Goal: Check status: Check status

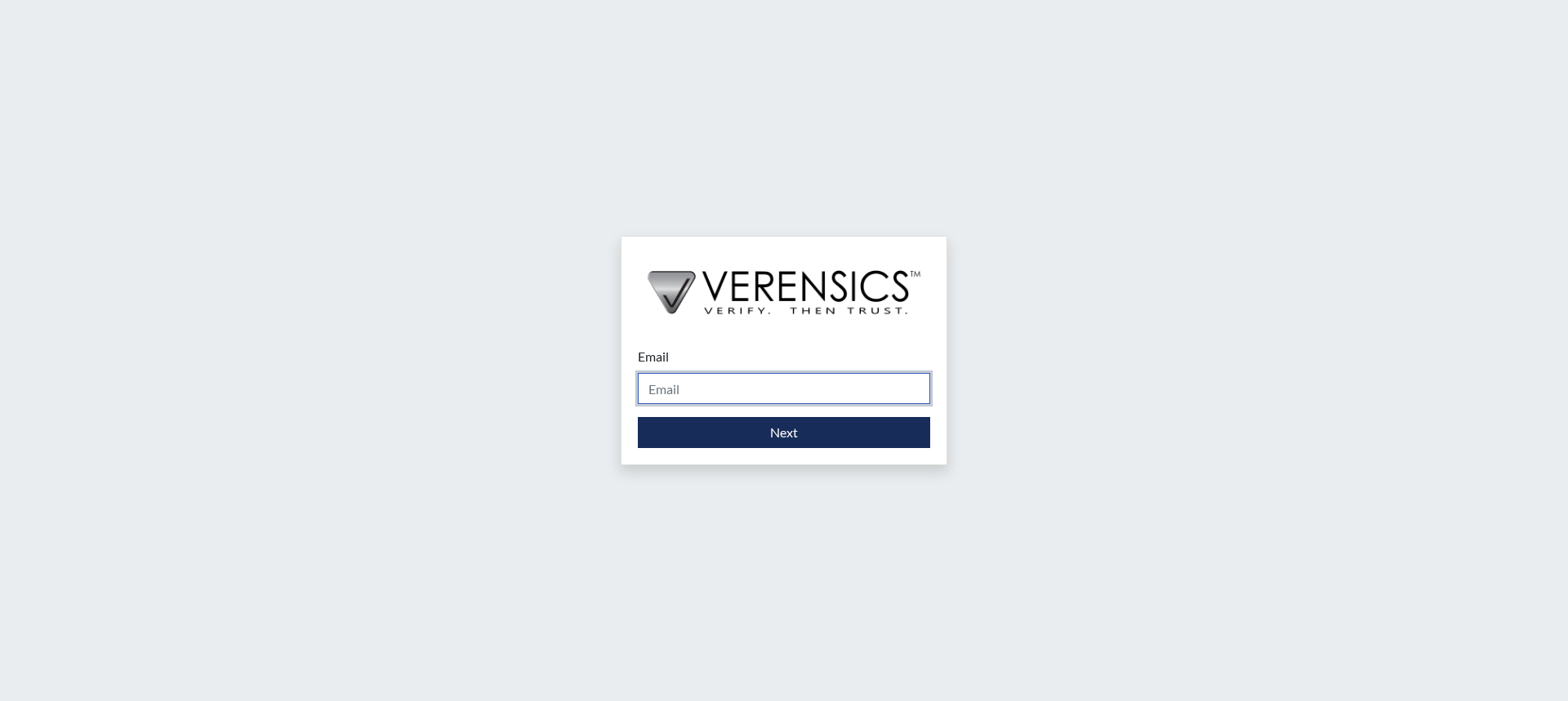
click at [830, 392] on input "Email" at bounding box center [784, 388] width 293 height 31
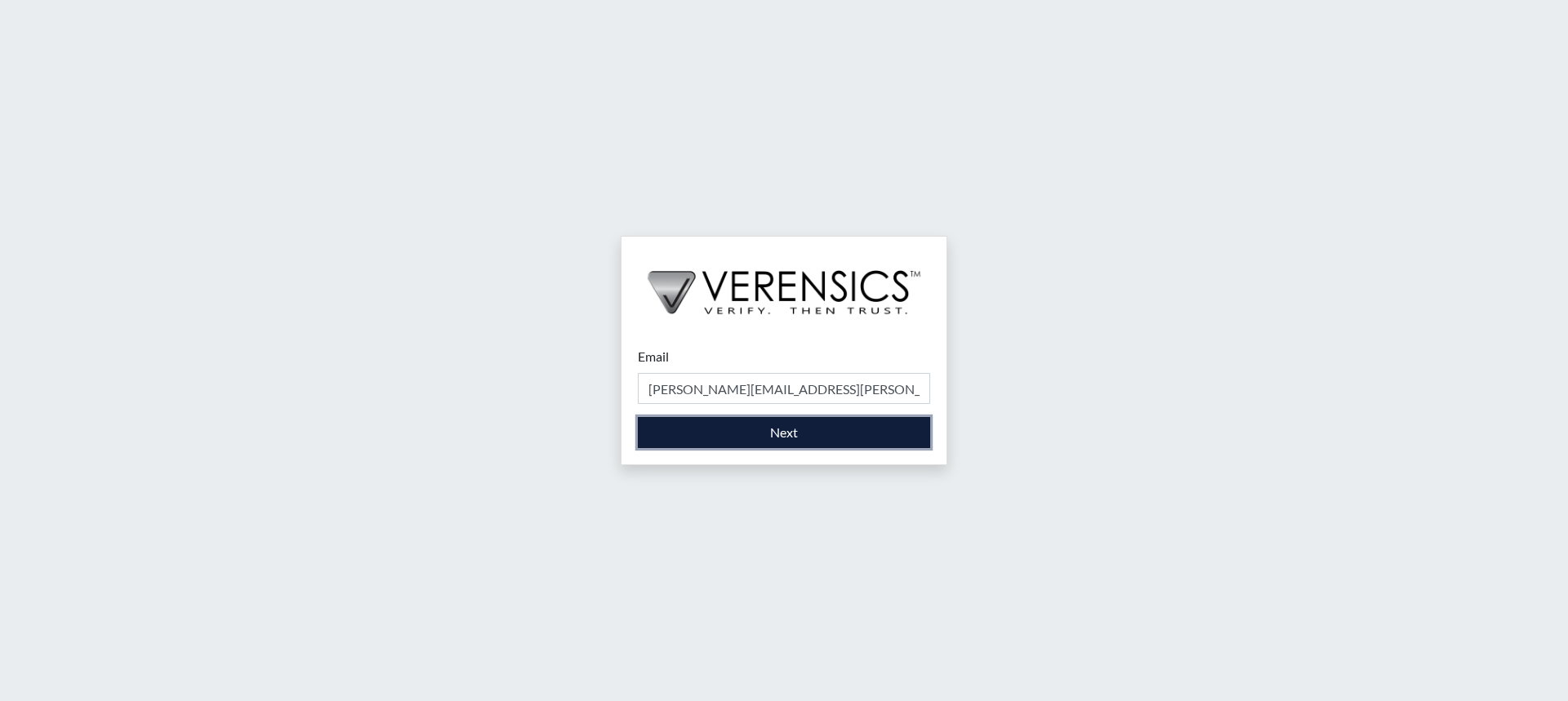
click at [827, 431] on button "Next" at bounding box center [784, 432] width 293 height 31
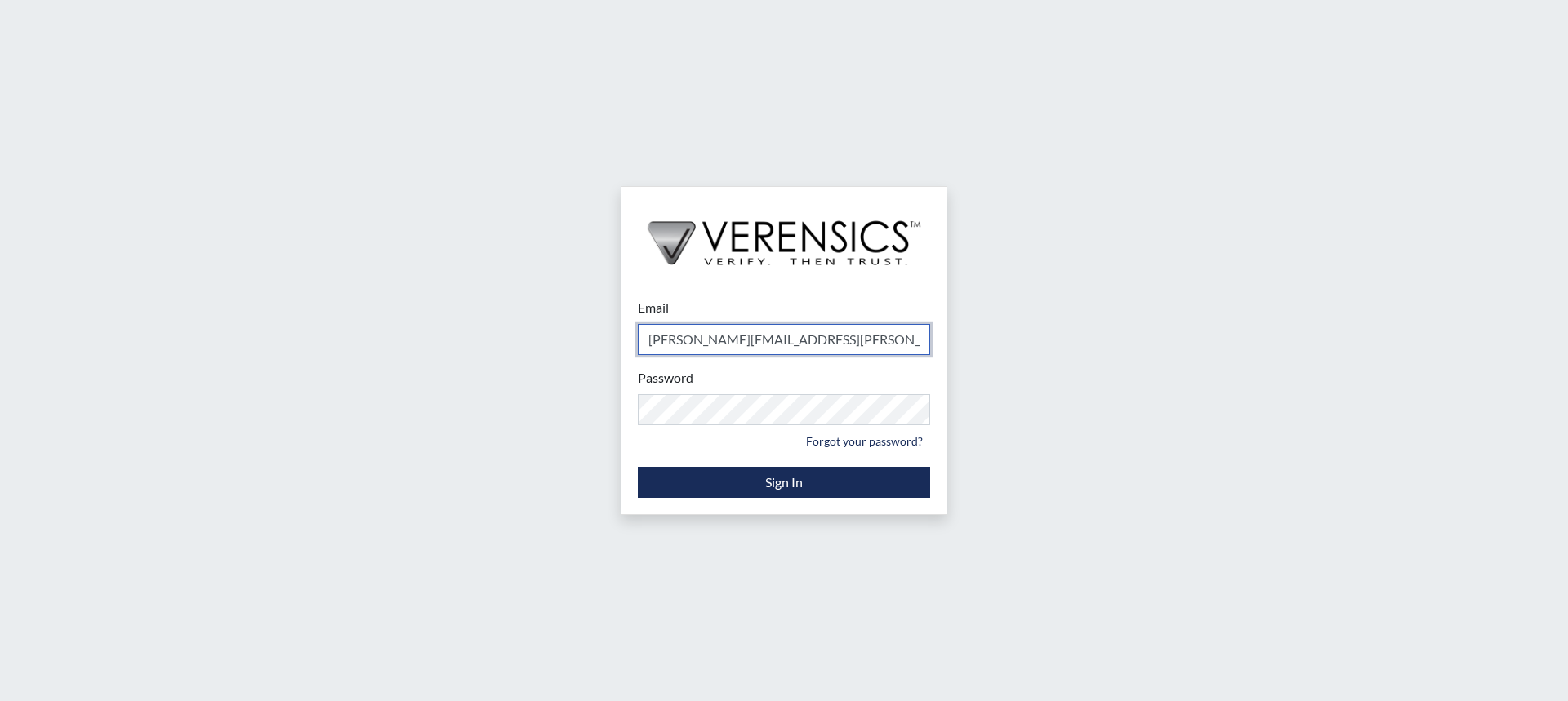
type input "[PERSON_NAME][EMAIL_ADDRESS][PERSON_NAME][DOMAIN_NAME]"
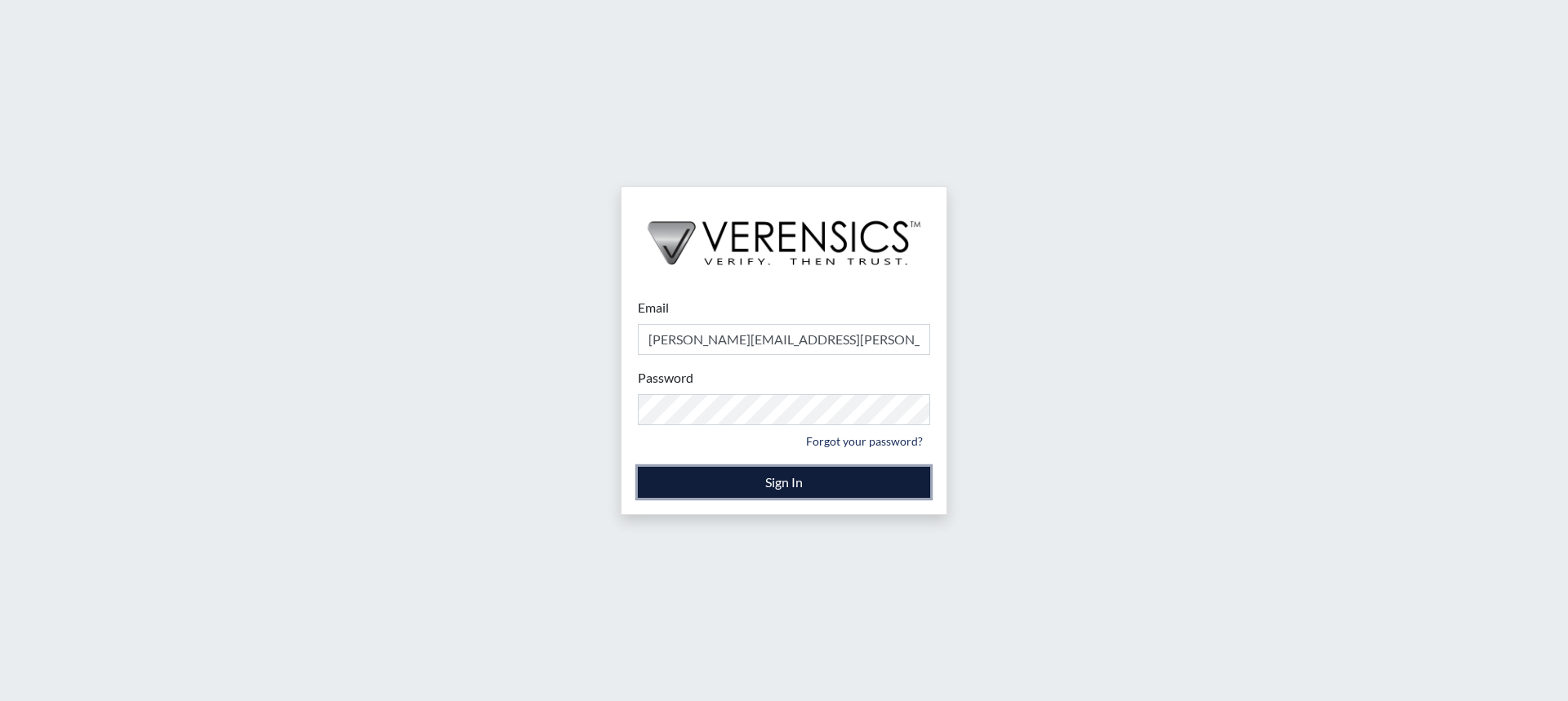
click at [770, 486] on button "Sign In" at bounding box center [784, 482] width 293 height 31
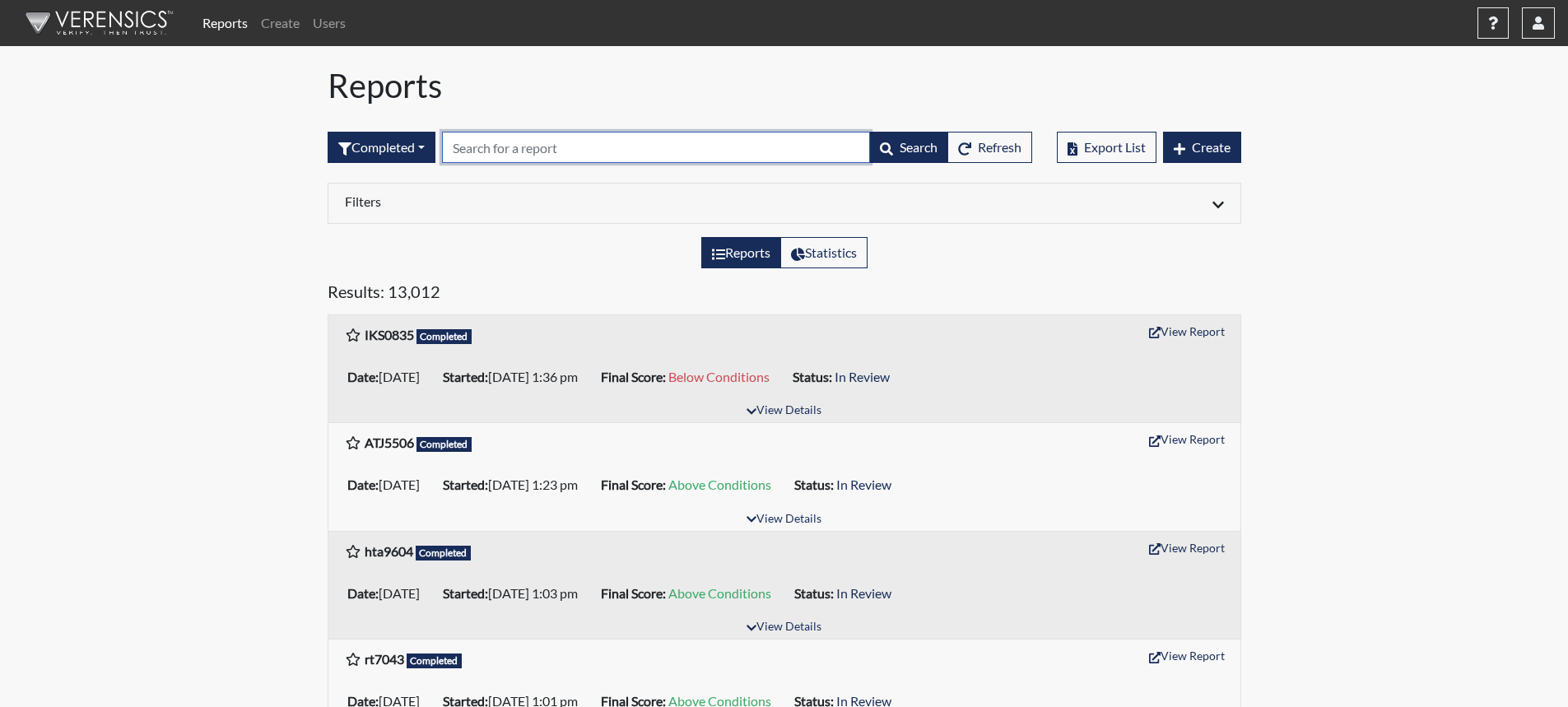
click at [521, 151] on input "text" at bounding box center [656, 147] width 428 height 31
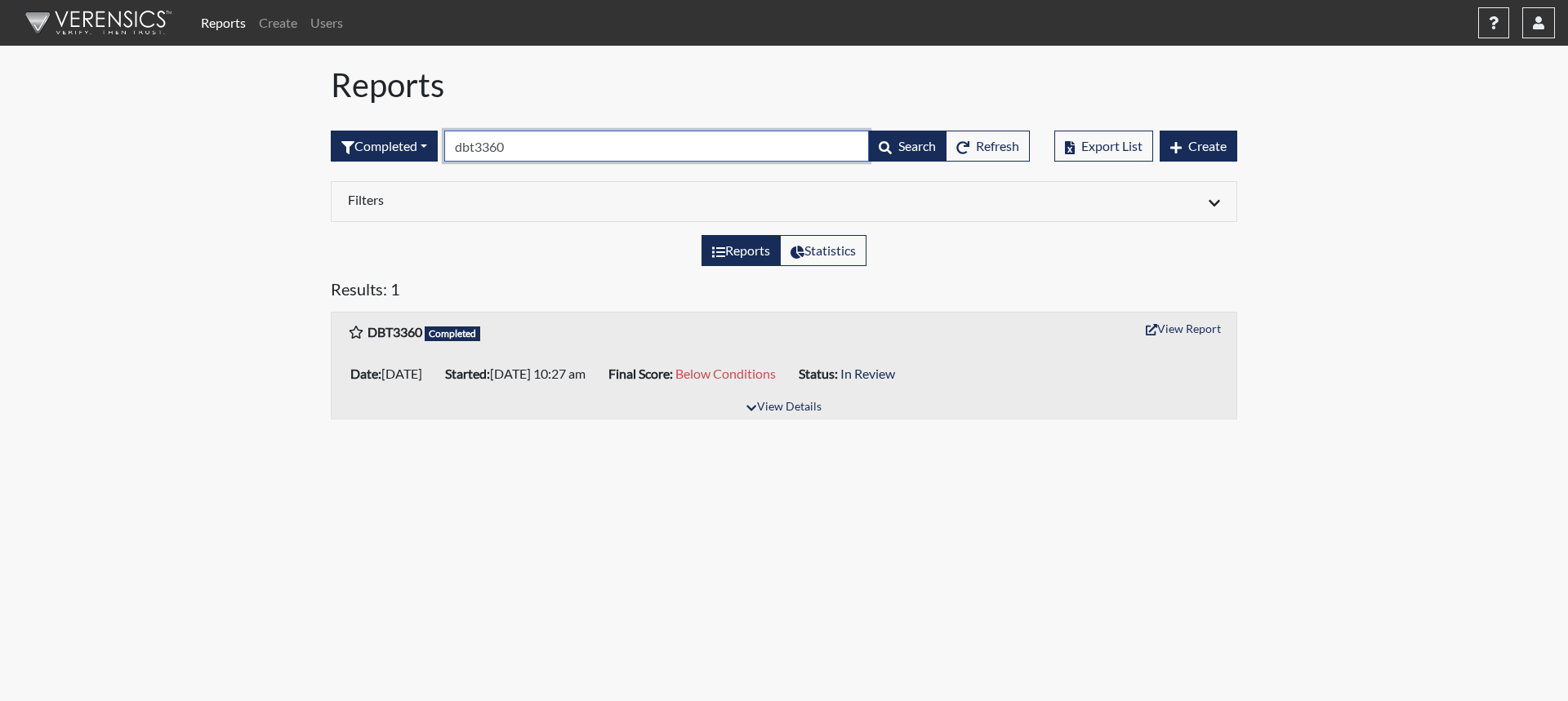
type input "dbt3360"
click at [1216, 330] on button "View Report" at bounding box center [1183, 328] width 90 height 25
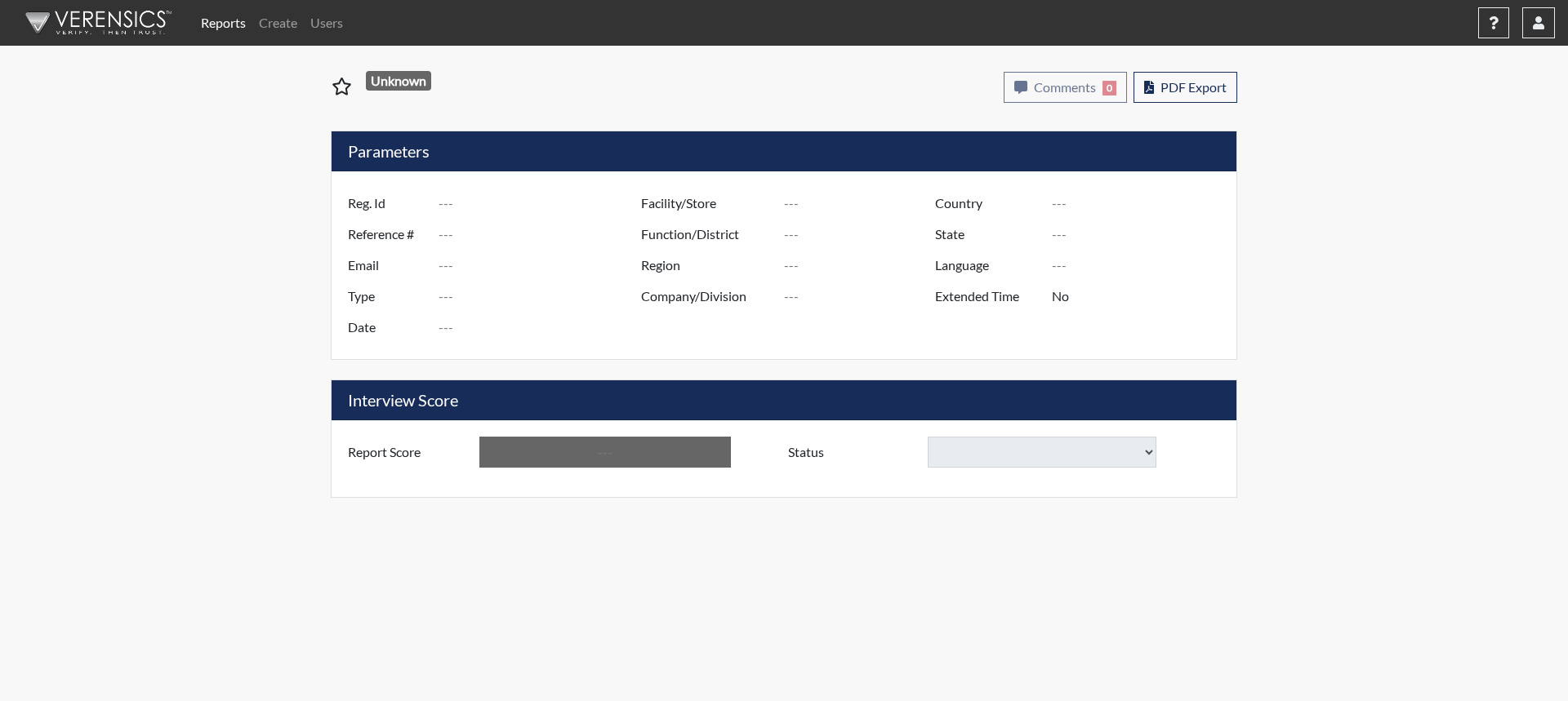
type input "DBT3360"
type input "51247"
type input "---"
type input "Corrections Pre-Employment"
type input "[DATE]"
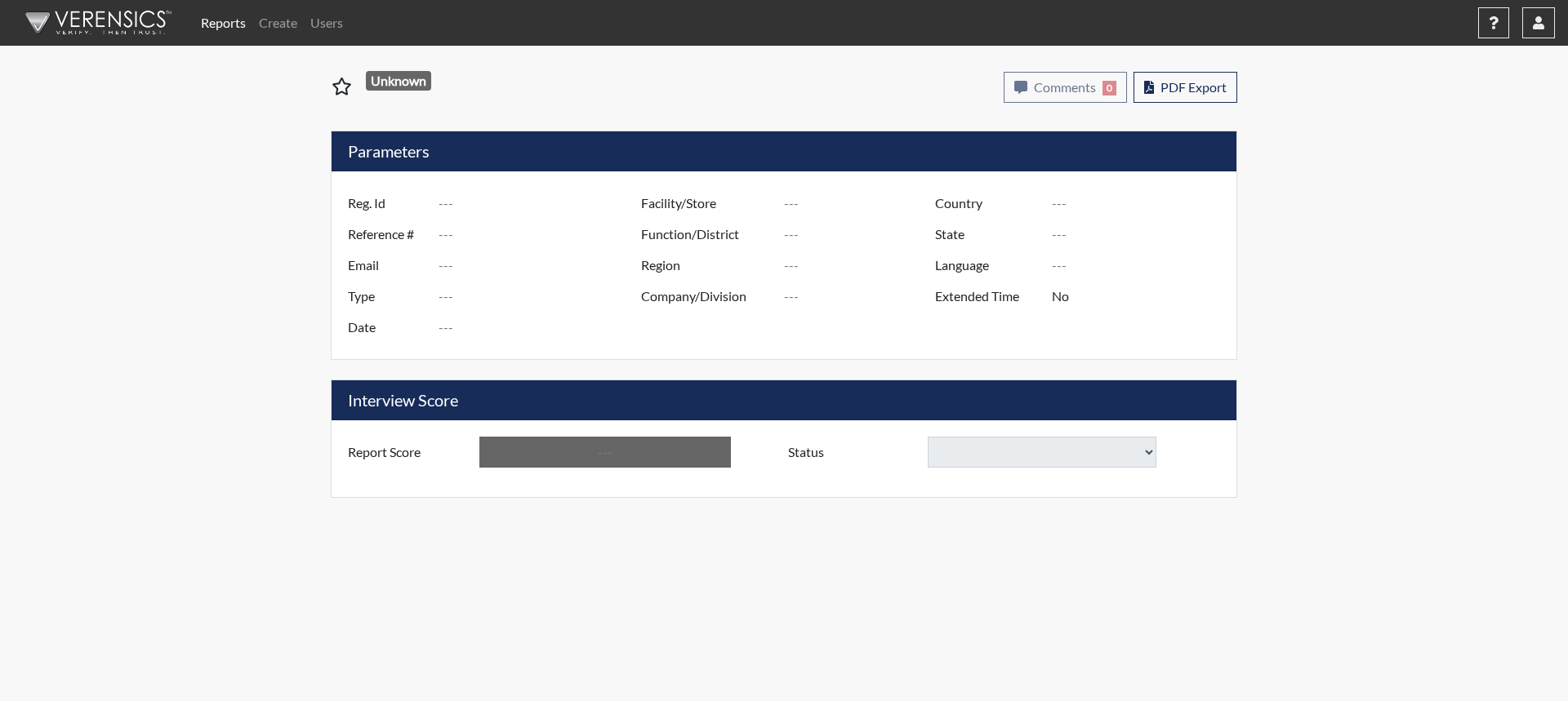
type input "[PERSON_NAME]"
type input "[GEOGRAPHIC_DATA]"
type input "[US_STATE]"
type input "English"
type input "Below Conditions"
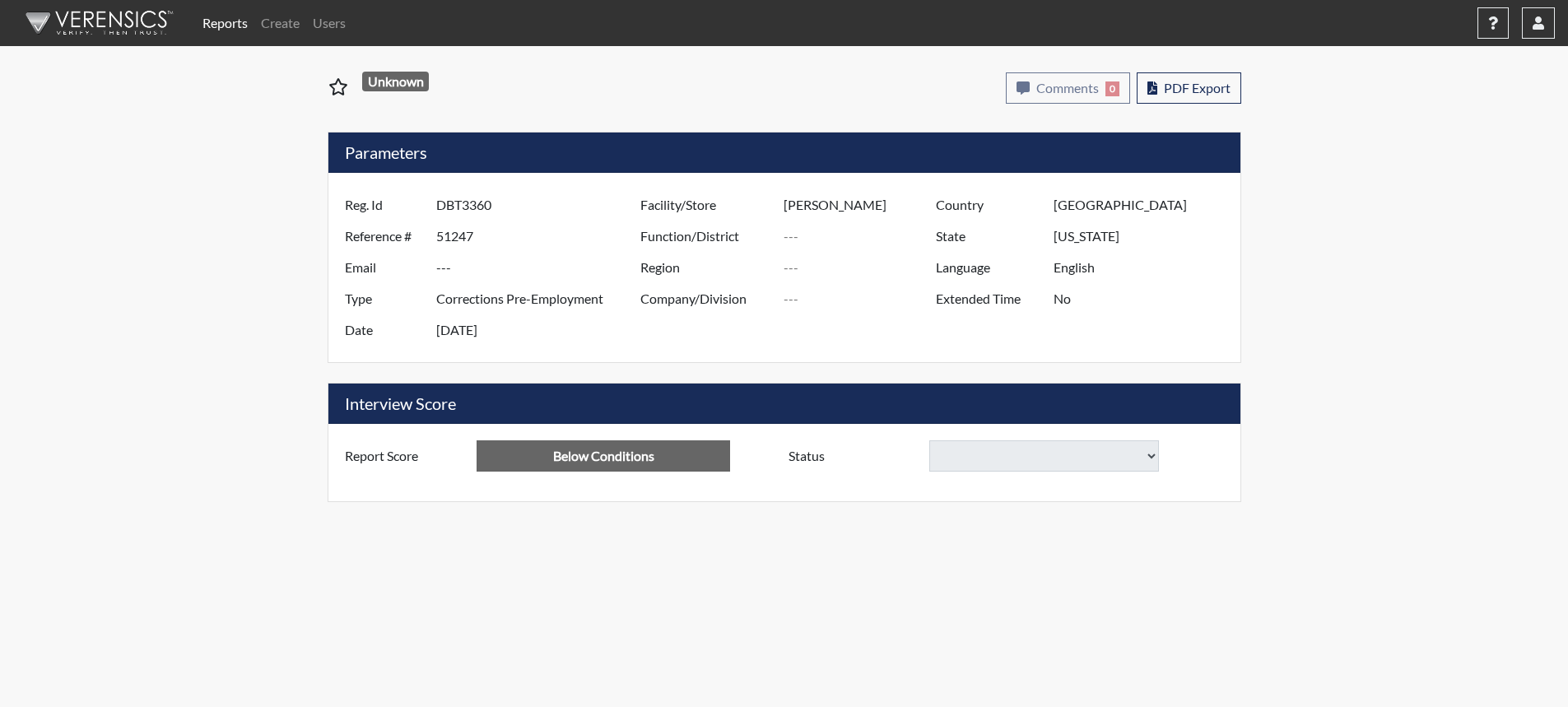
select select
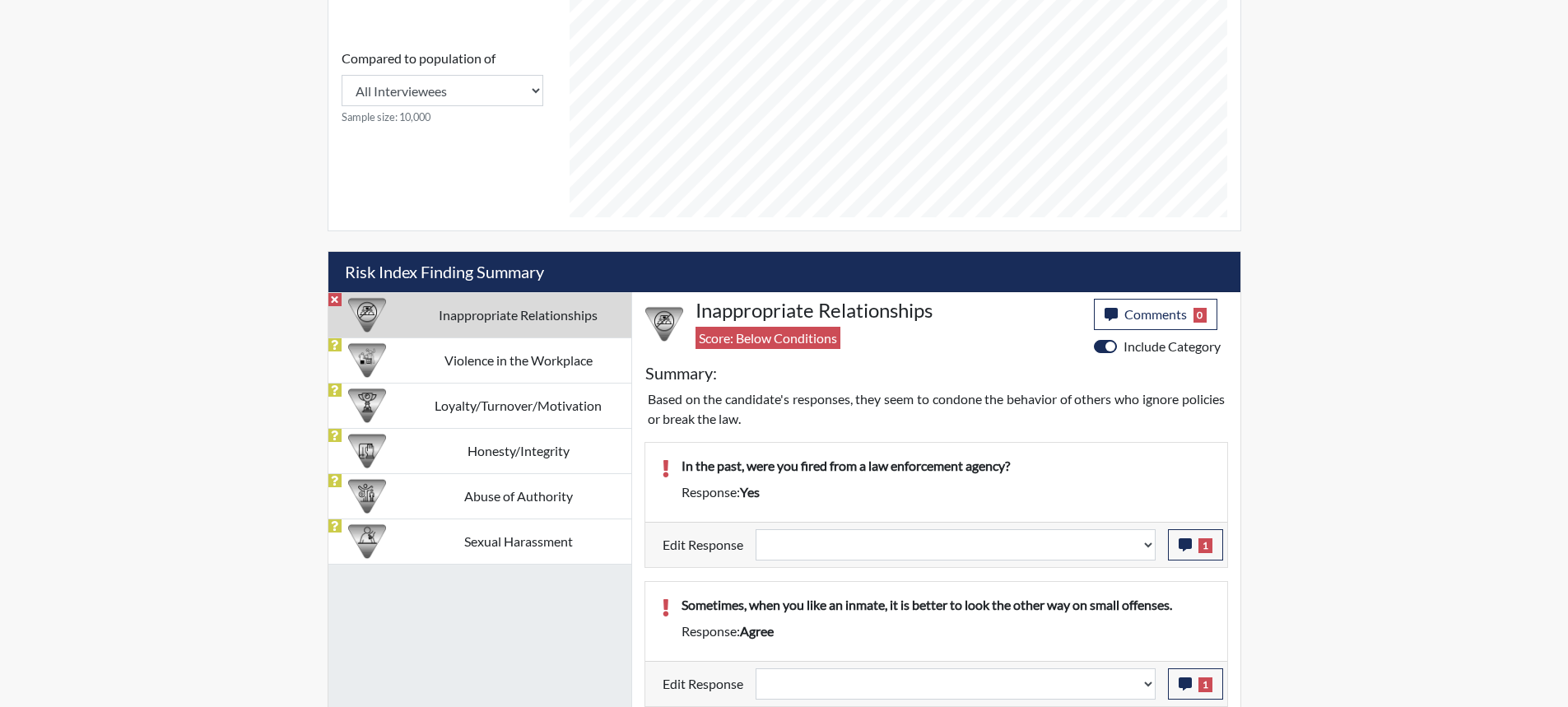
scroll to position [746, 0]
click at [1179, 543] on icon "button" at bounding box center [1186, 544] width 13 height 13
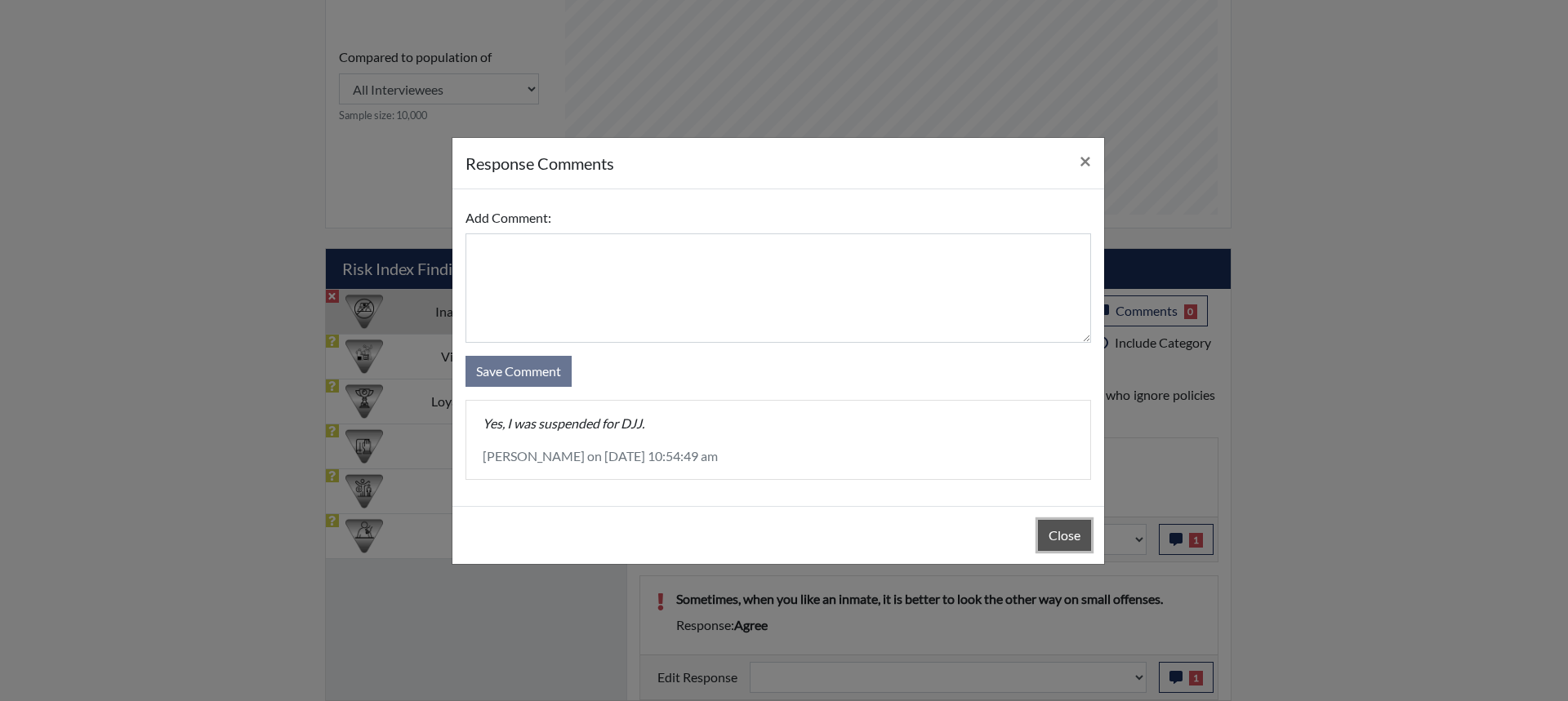
click at [1066, 538] on button "Close" at bounding box center [1064, 535] width 53 height 31
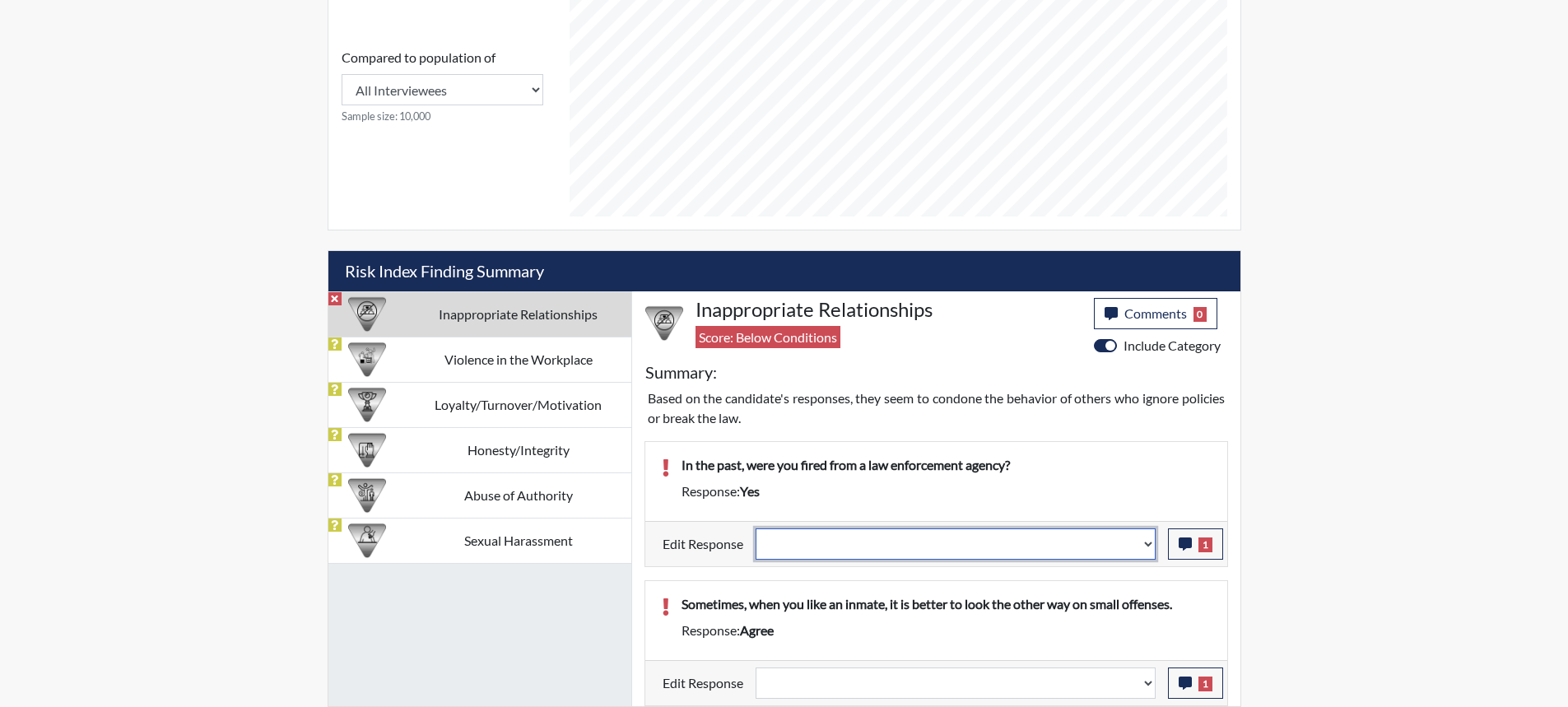
click at [1148, 541] on select "Question is not relevant. Results will be updated. Reasonable explanation provi…" at bounding box center [955, 543] width 400 height 31
select select "reasonable-explanation-provided"
click at [755, 528] on select "Question is not relevant. Results will be updated. Reasonable explanation provi…" at bounding box center [955, 543] width 400 height 31
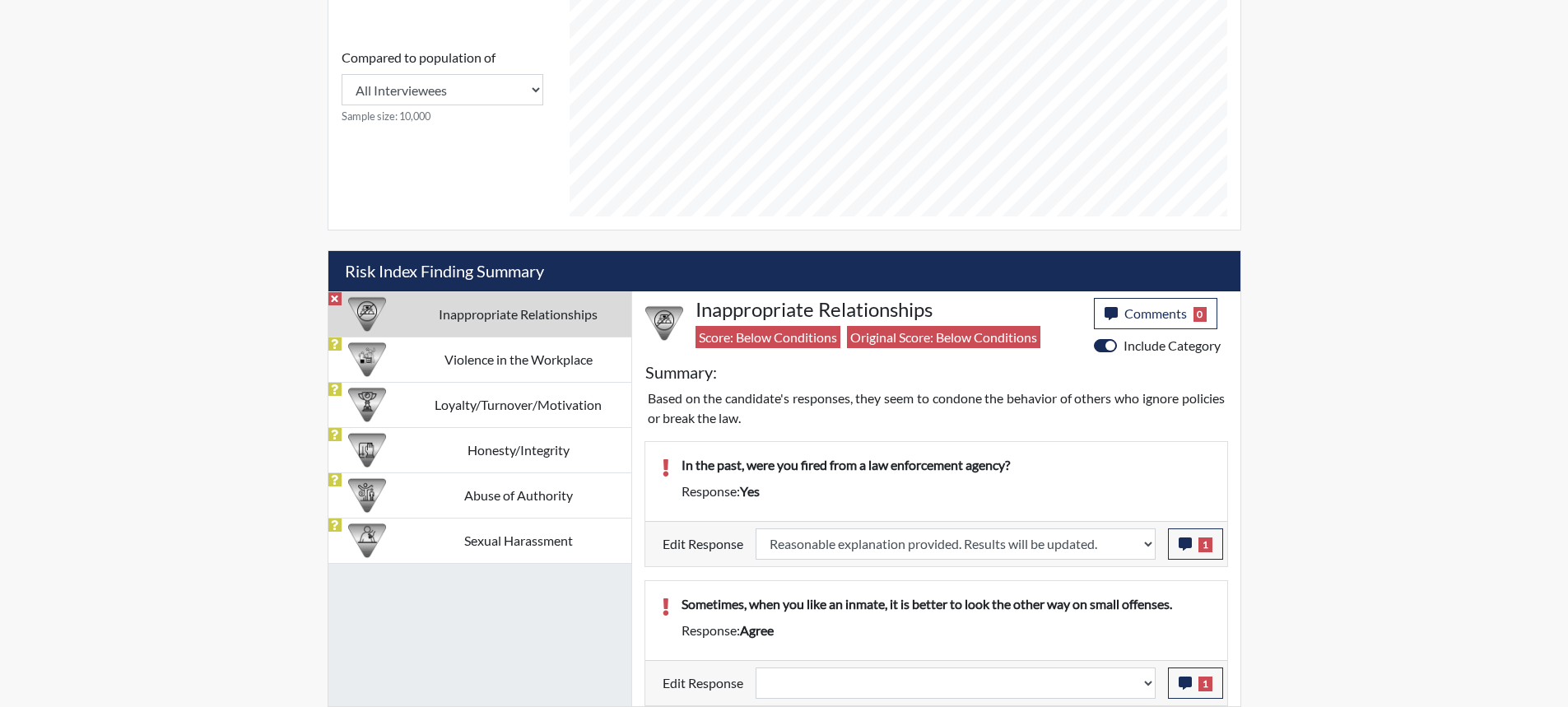
scroll to position [273, 684]
click at [1186, 678] on icon "button" at bounding box center [1186, 683] width 13 height 13
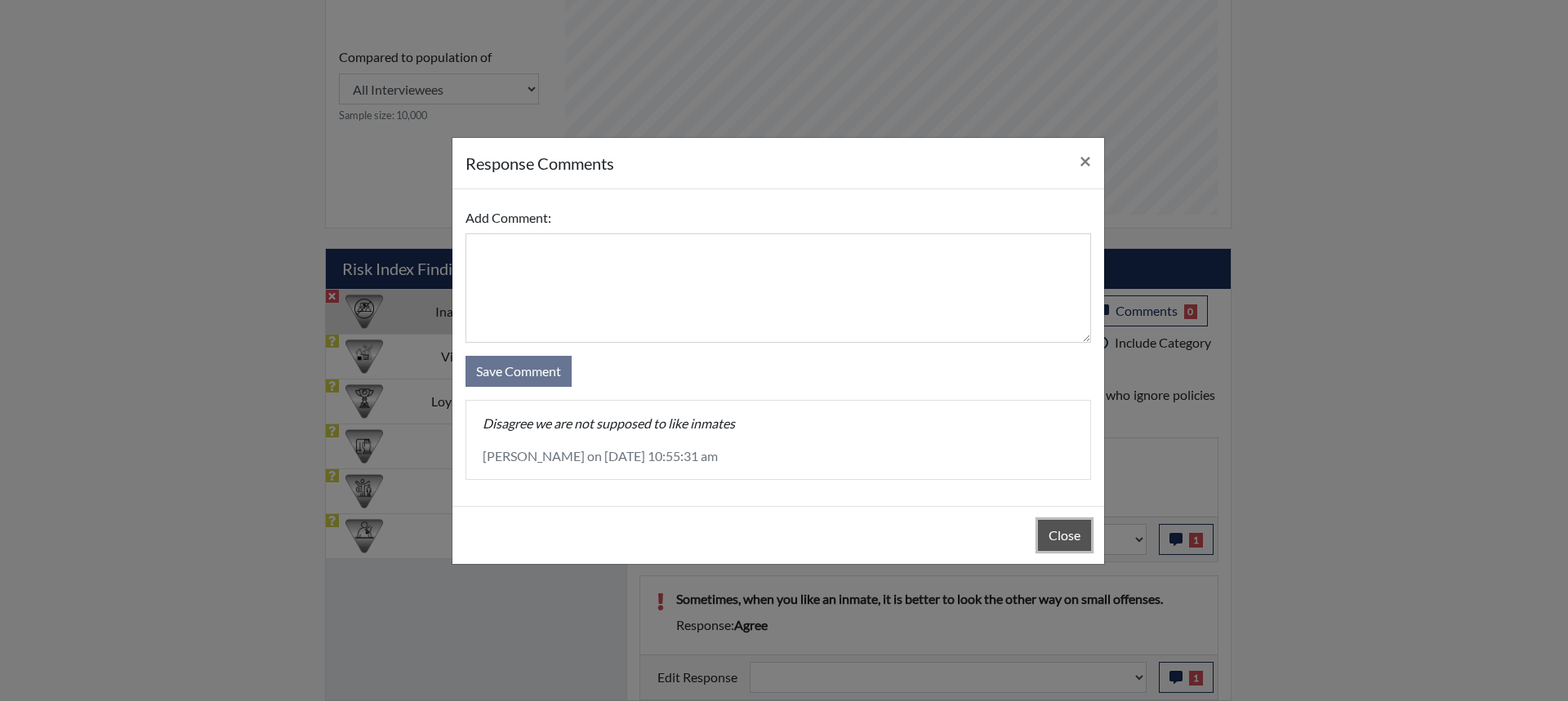
click at [1071, 550] on button "Close" at bounding box center [1064, 535] width 53 height 31
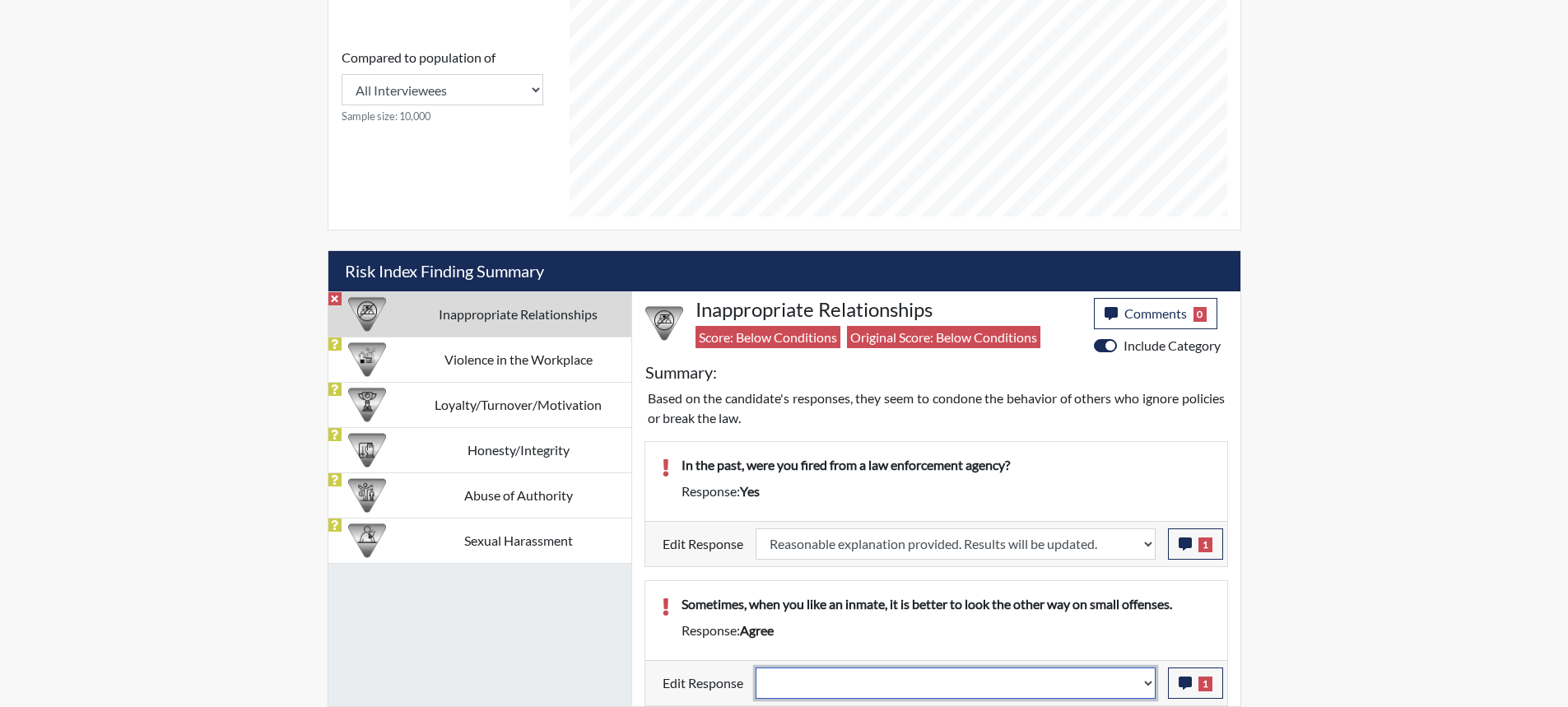
click at [1149, 679] on select "Question is not relevant. Results will be updated. Reasonable explanation provi…" at bounding box center [955, 682] width 400 height 31
select select "reasonable-explanation-provided"
click at [755, 667] on select "Question is not relevant. Results will be updated. Reasonable explanation provi…" at bounding box center [955, 682] width 400 height 31
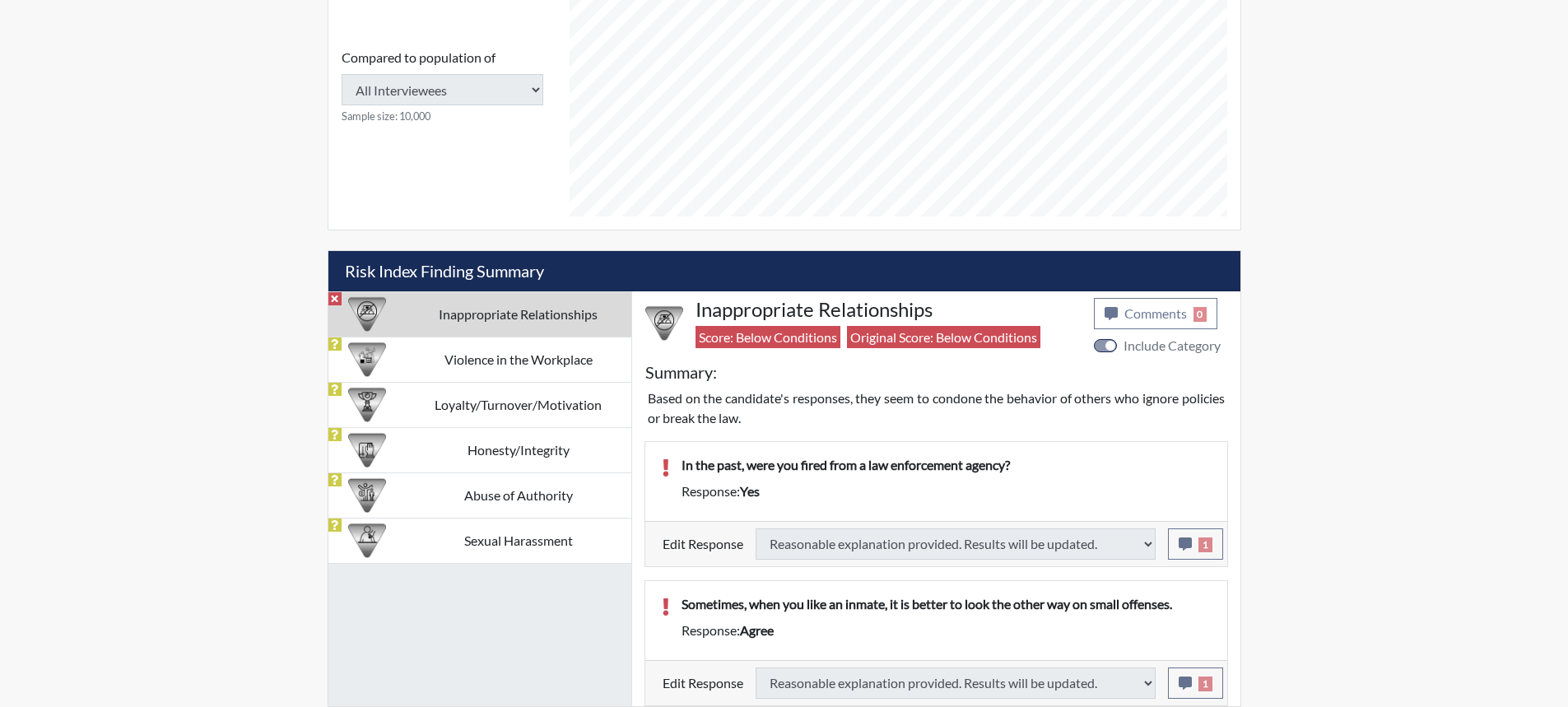
type input "Above Conditions"
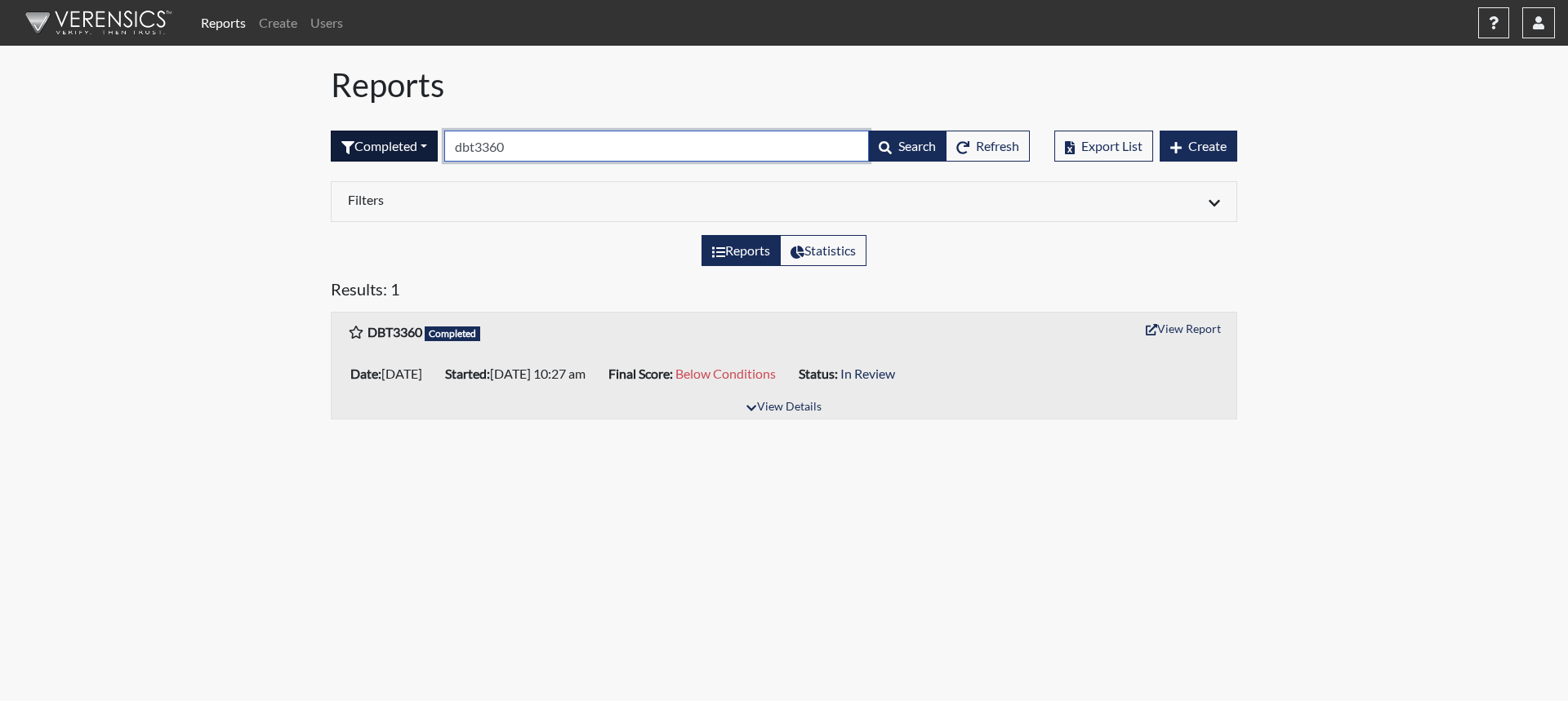
drag, startPoint x: 523, startPoint y: 148, endPoint x: 353, endPoint y: 146, distance: 170.0
click at [353, 148] on form "Completed All Created Sent by email In Progress Declined Completed dbt3360 Sear…" at bounding box center [680, 145] width 699 height 31
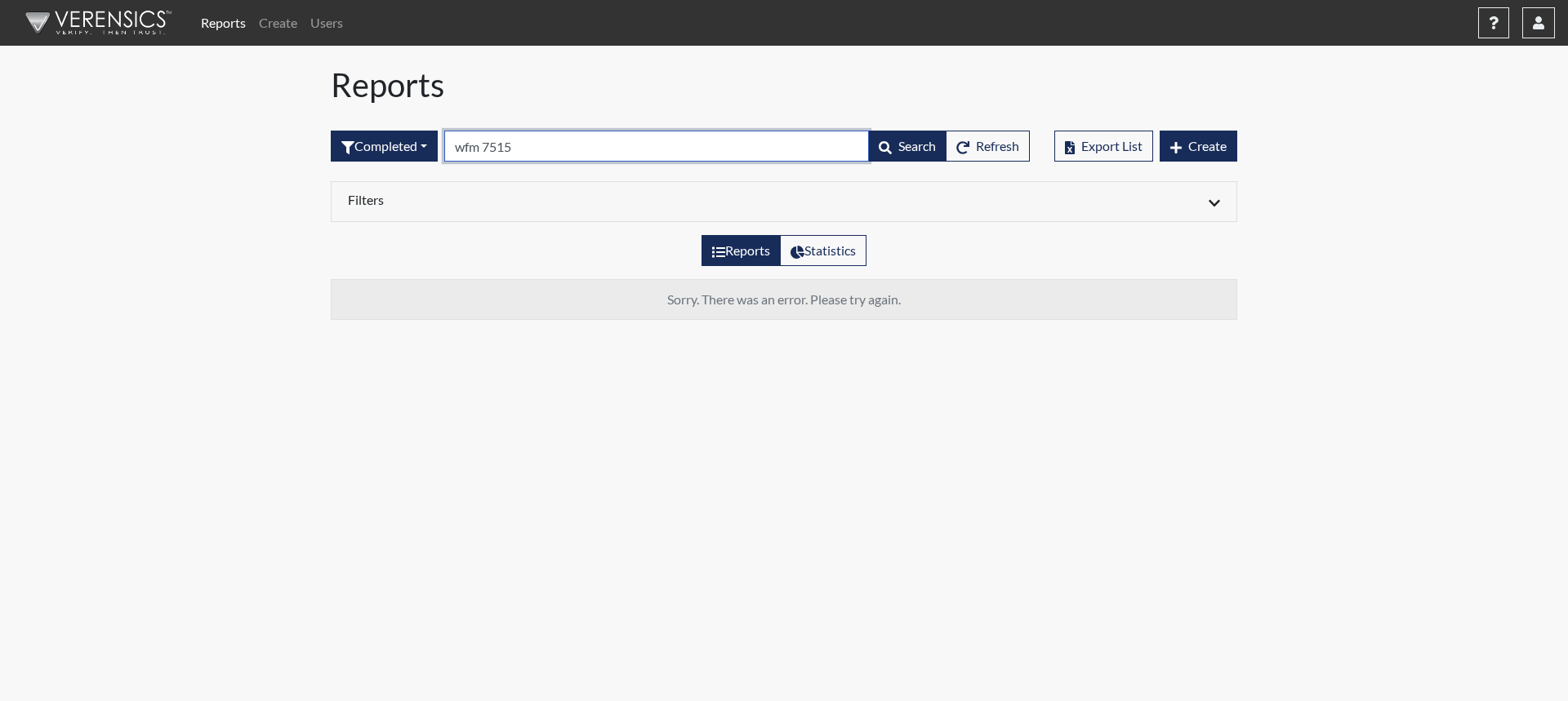
click at [493, 148] on input "wfm 7515" at bounding box center [657, 145] width 425 height 31
click at [490, 144] on input "wfm 7515" at bounding box center [657, 145] width 425 height 31
click at [593, 144] on input "wfm7515" at bounding box center [657, 145] width 425 height 31
type input "wfm7517"
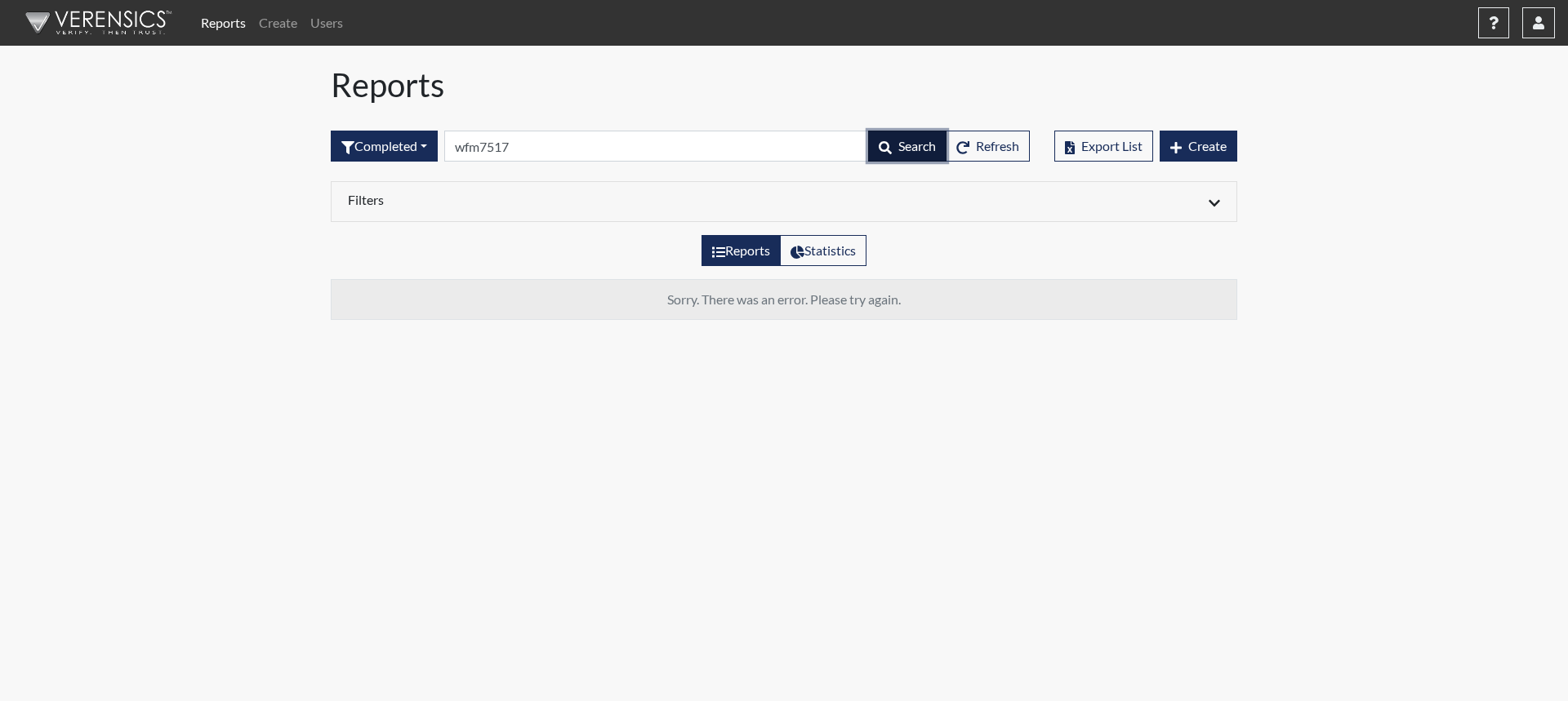
click at [908, 146] on span "Search" at bounding box center [917, 145] width 38 height 15
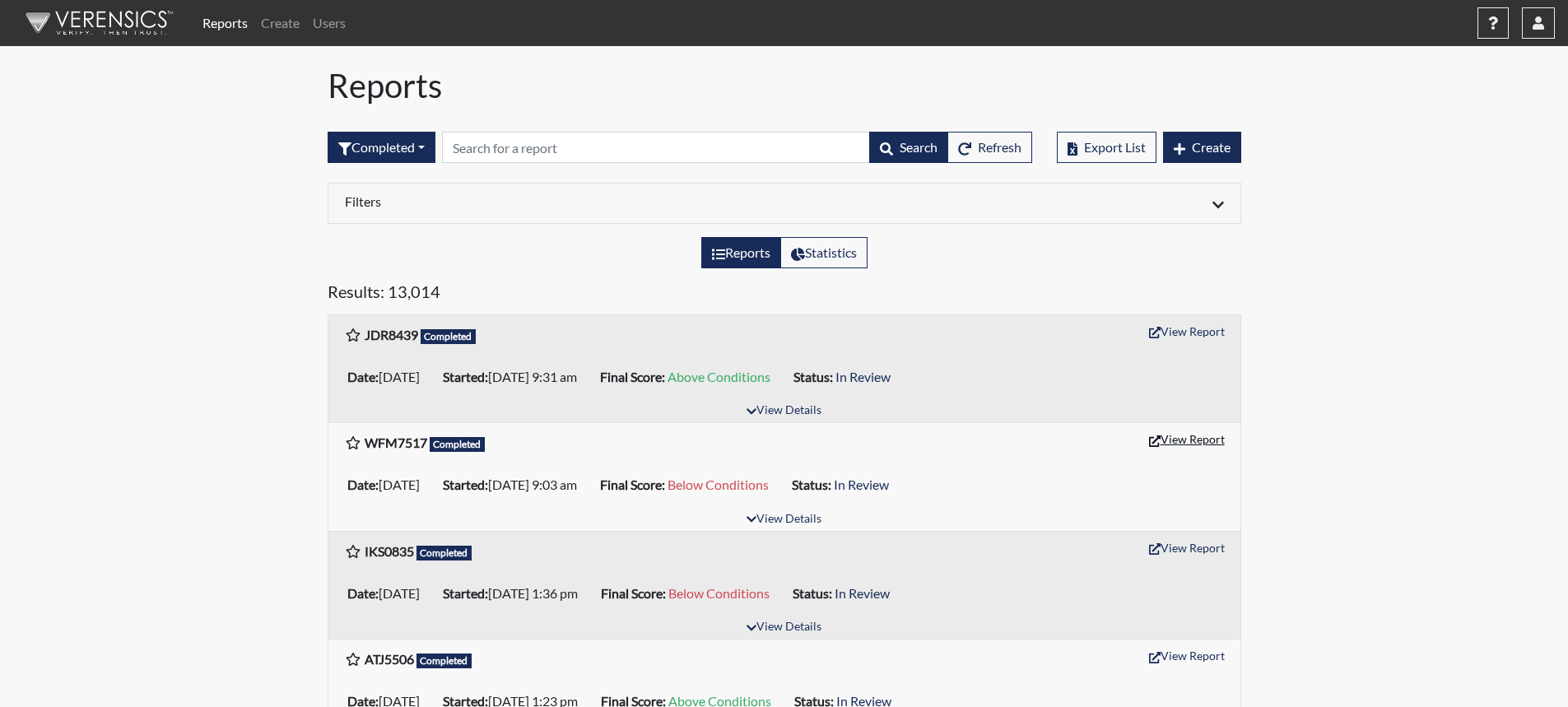
click at [1206, 442] on button "View Report" at bounding box center [1186, 439] width 90 height 26
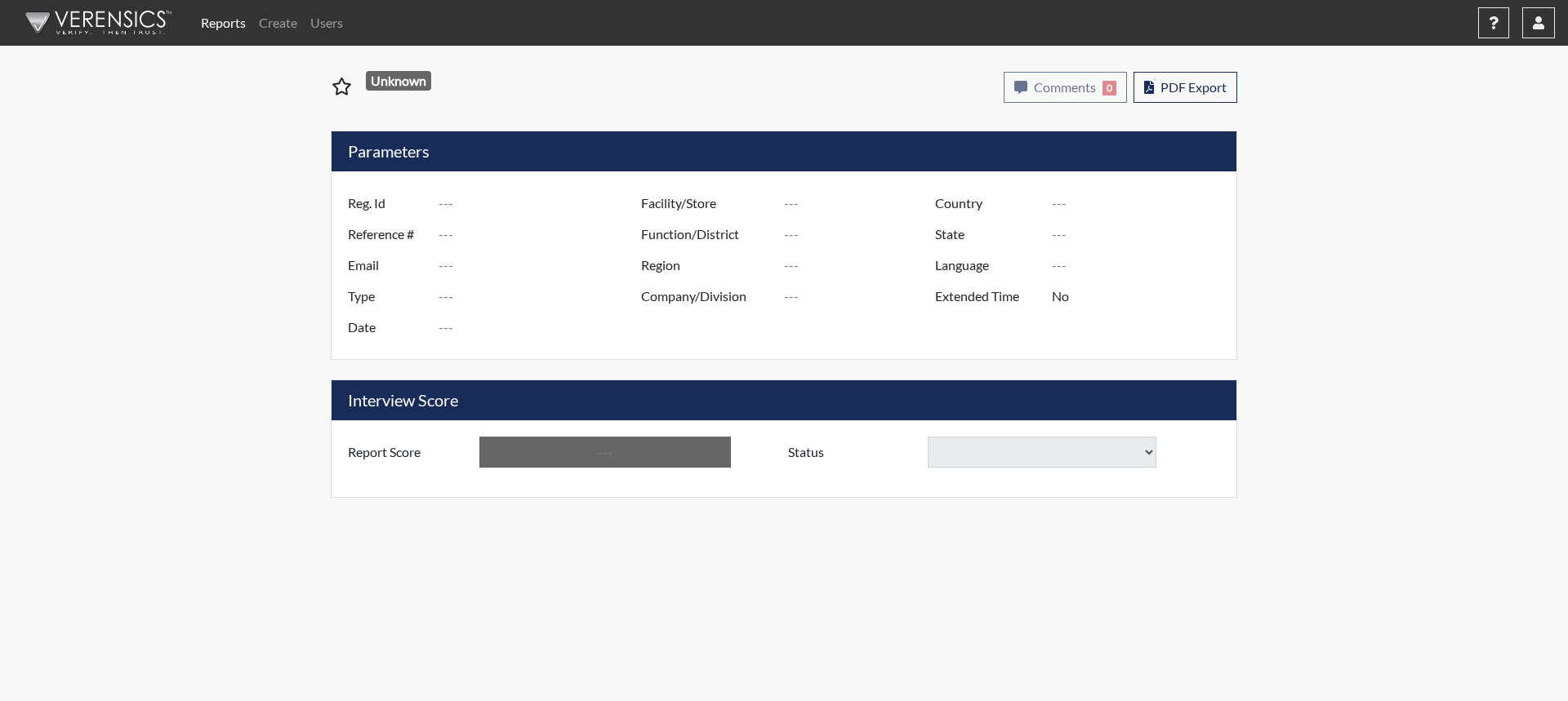
type input "WFM7517"
type input "51278"
type input "---"
type input "Corrections Pre-Employment"
type input "[DATE]"
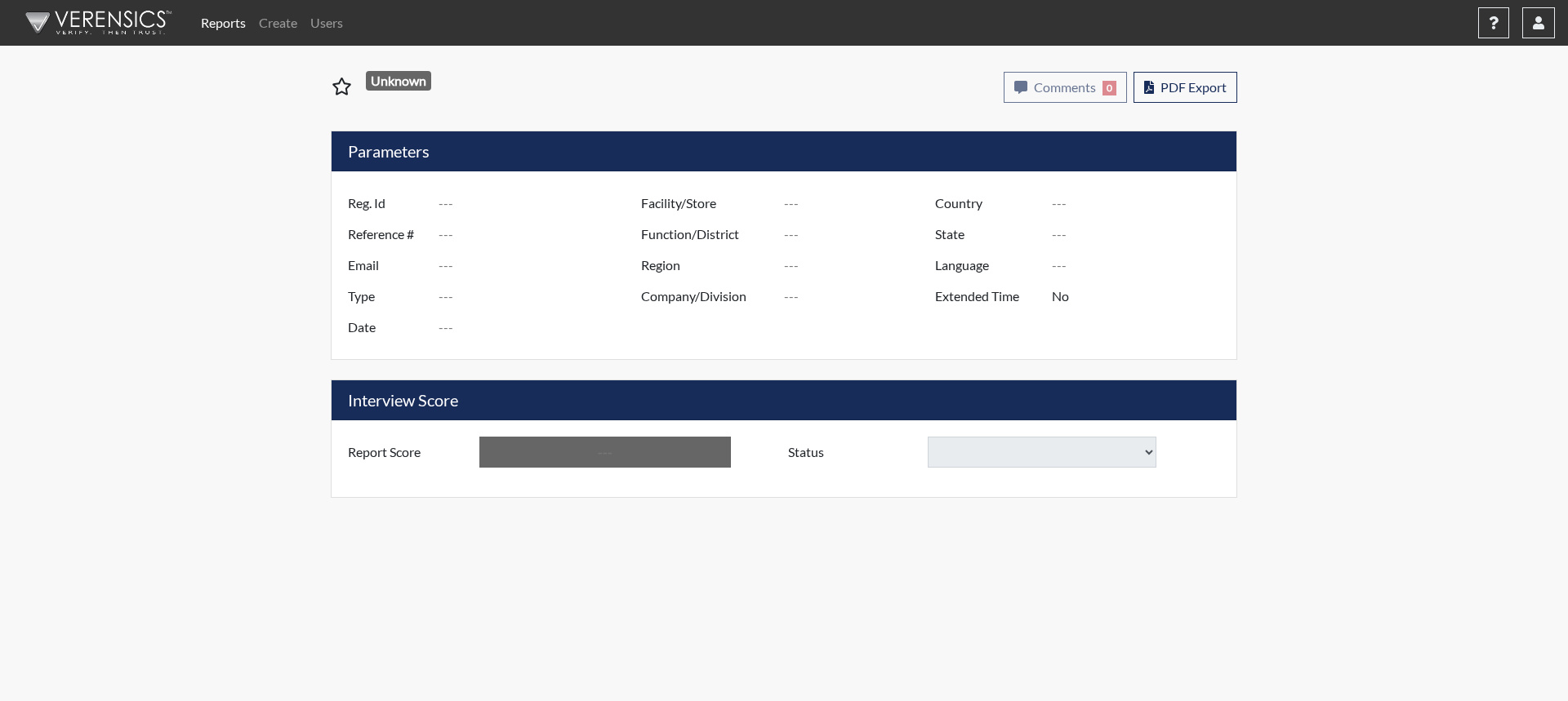
type input "GD&CP SMU*+"
type input "[GEOGRAPHIC_DATA]"
type input "[US_STATE]"
type input "English"
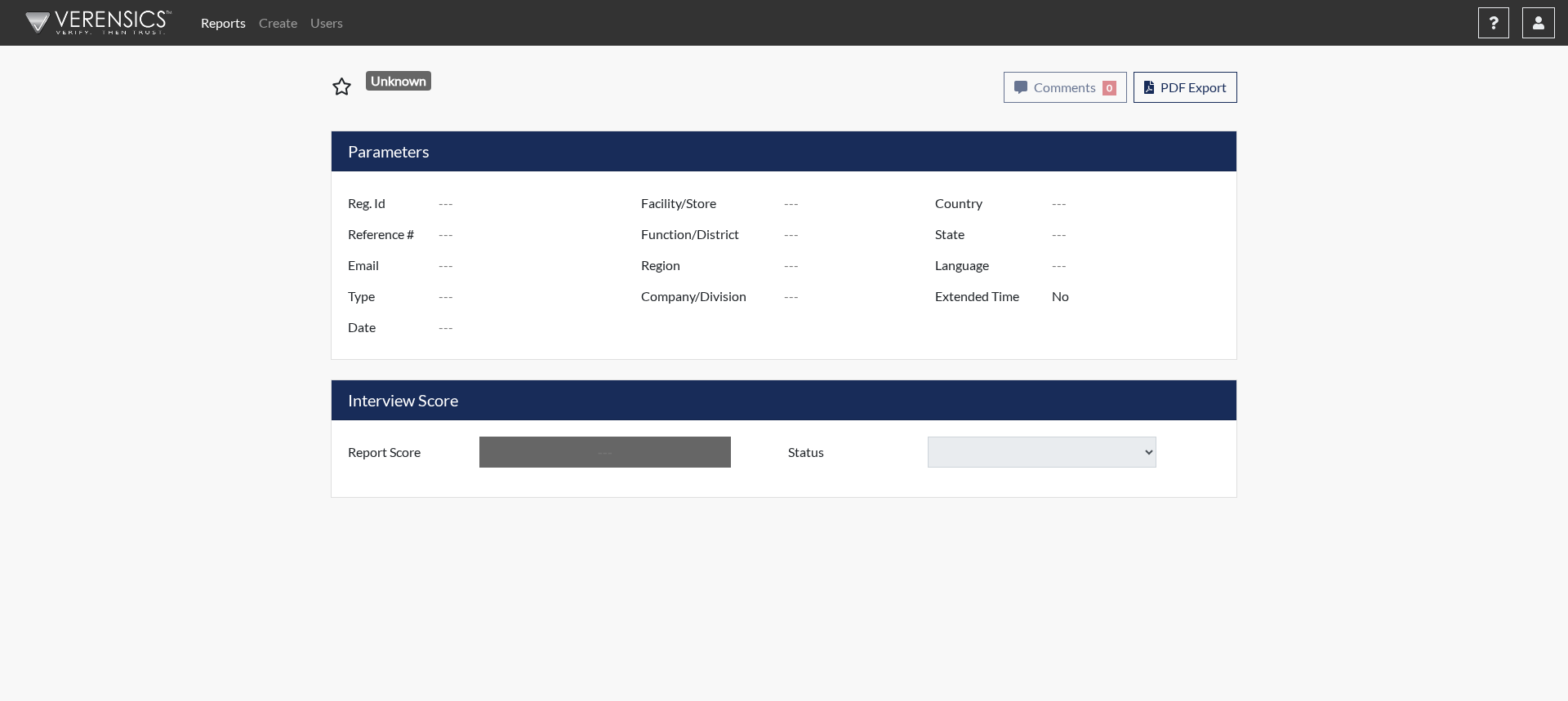
type input "Below Conditions"
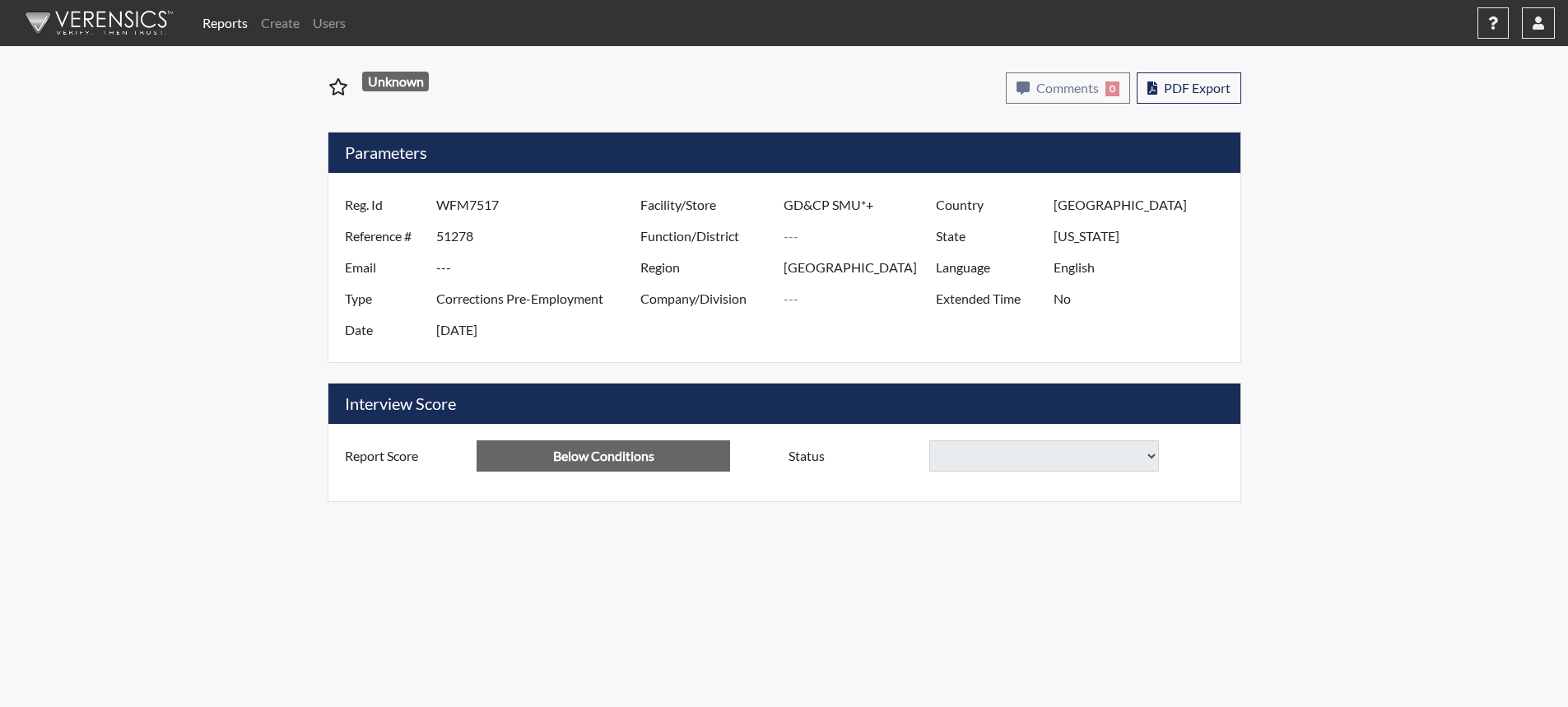
select select
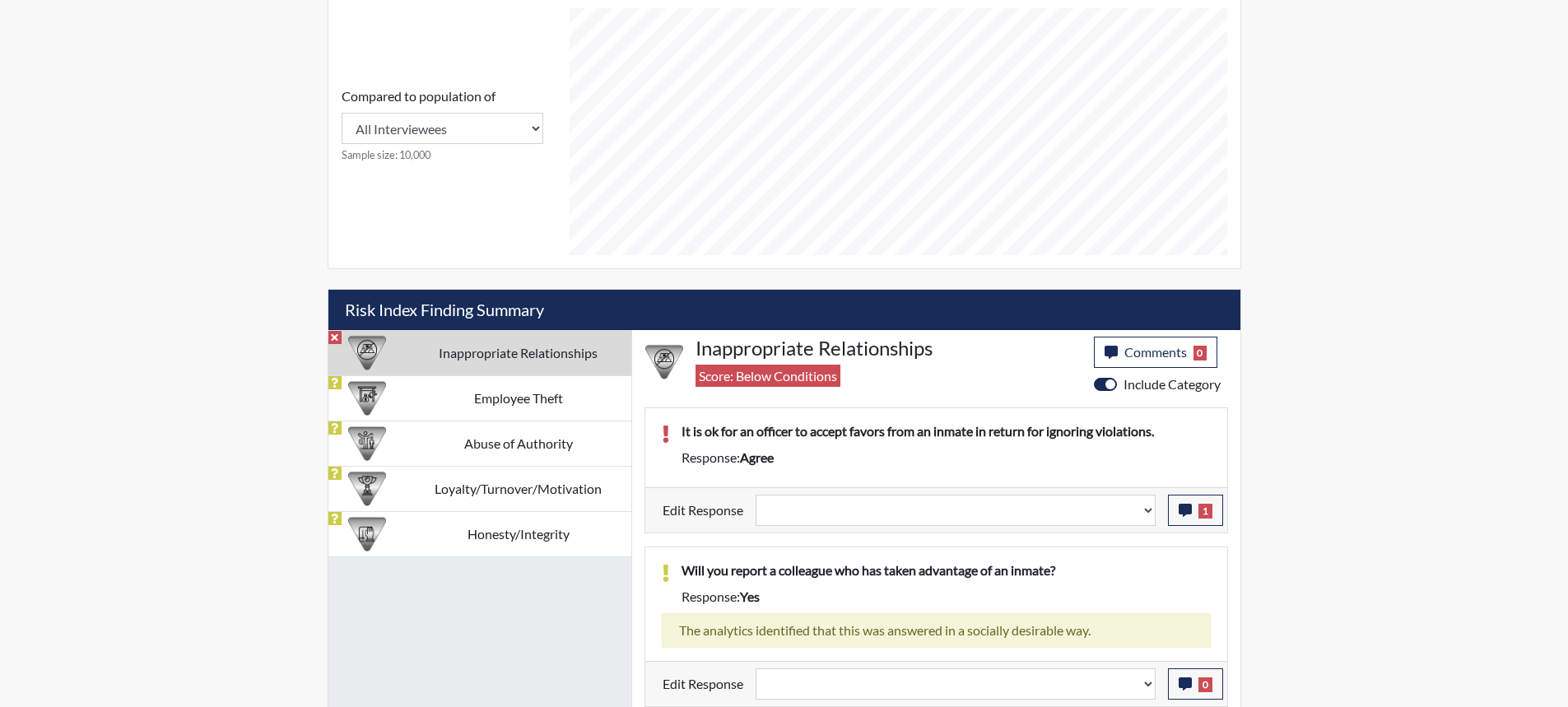
scroll to position [708, 0]
click at [1180, 514] on icon "button" at bounding box center [1186, 509] width 13 height 13
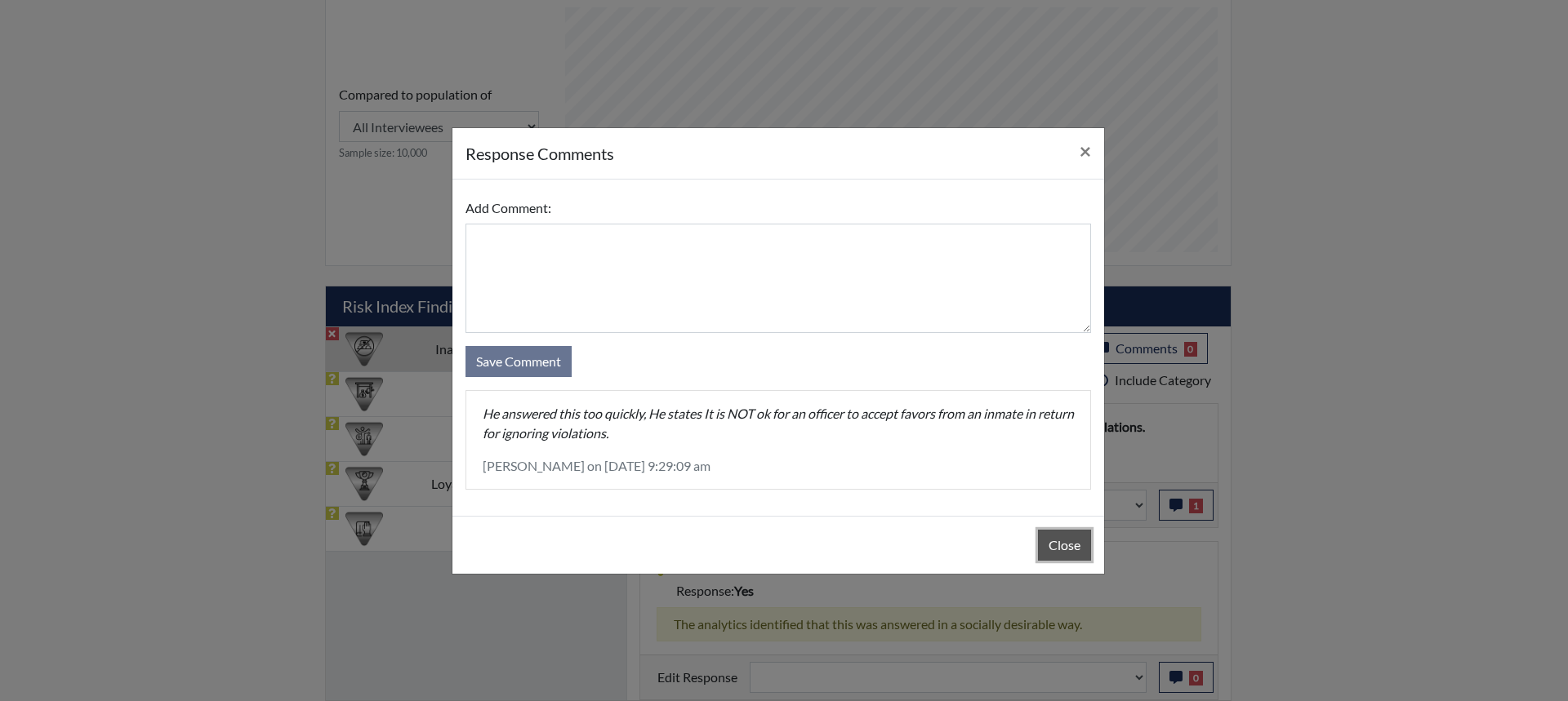
click at [1060, 545] on button "Close" at bounding box center [1064, 544] width 53 height 31
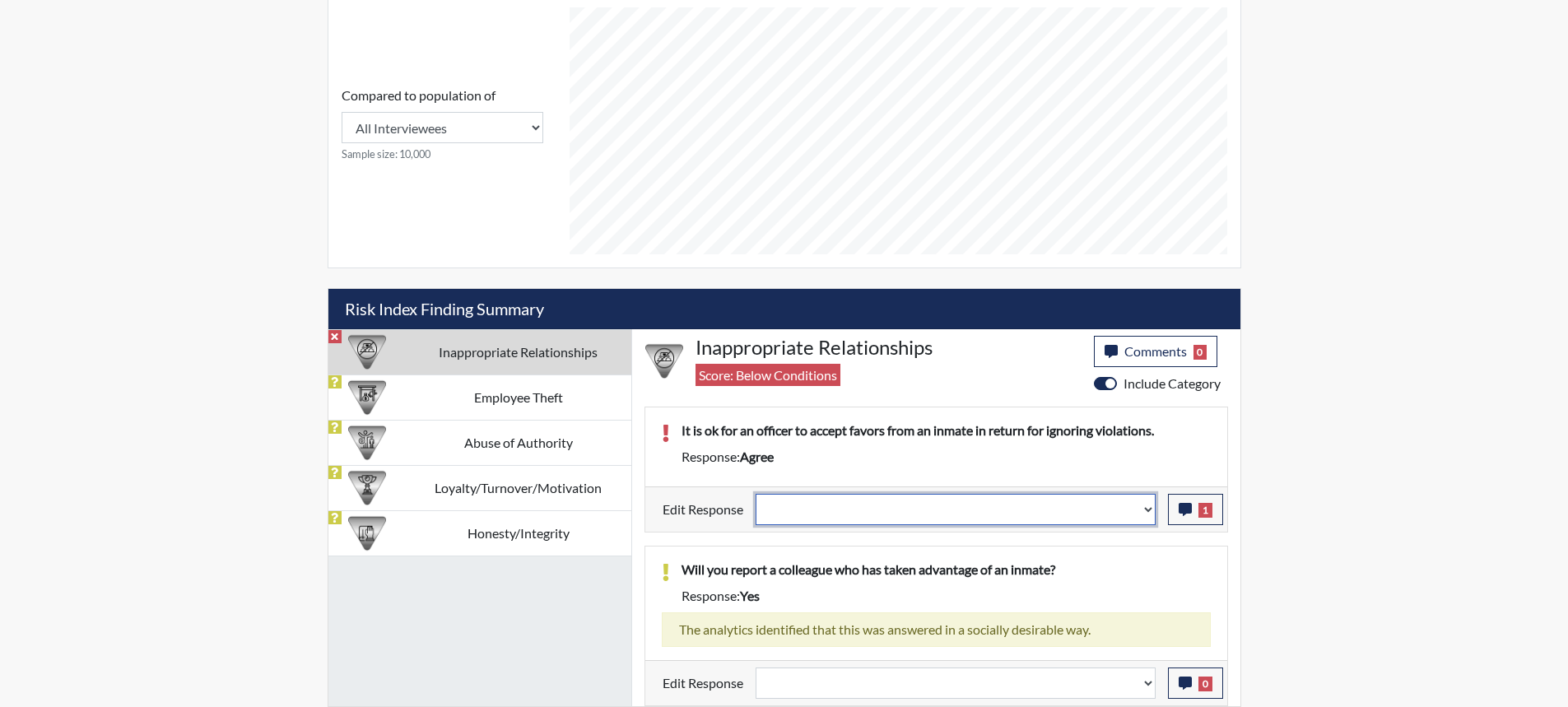
click at [1140, 506] on select "Question is not relevant. Results will be updated. Reasonable explanation provi…" at bounding box center [955, 509] width 400 height 31
select select "reasonable-explanation-provided"
click at [755, 494] on select "Question is not relevant. Results will be updated. Reasonable explanation provi…" at bounding box center [955, 509] width 400 height 31
select select
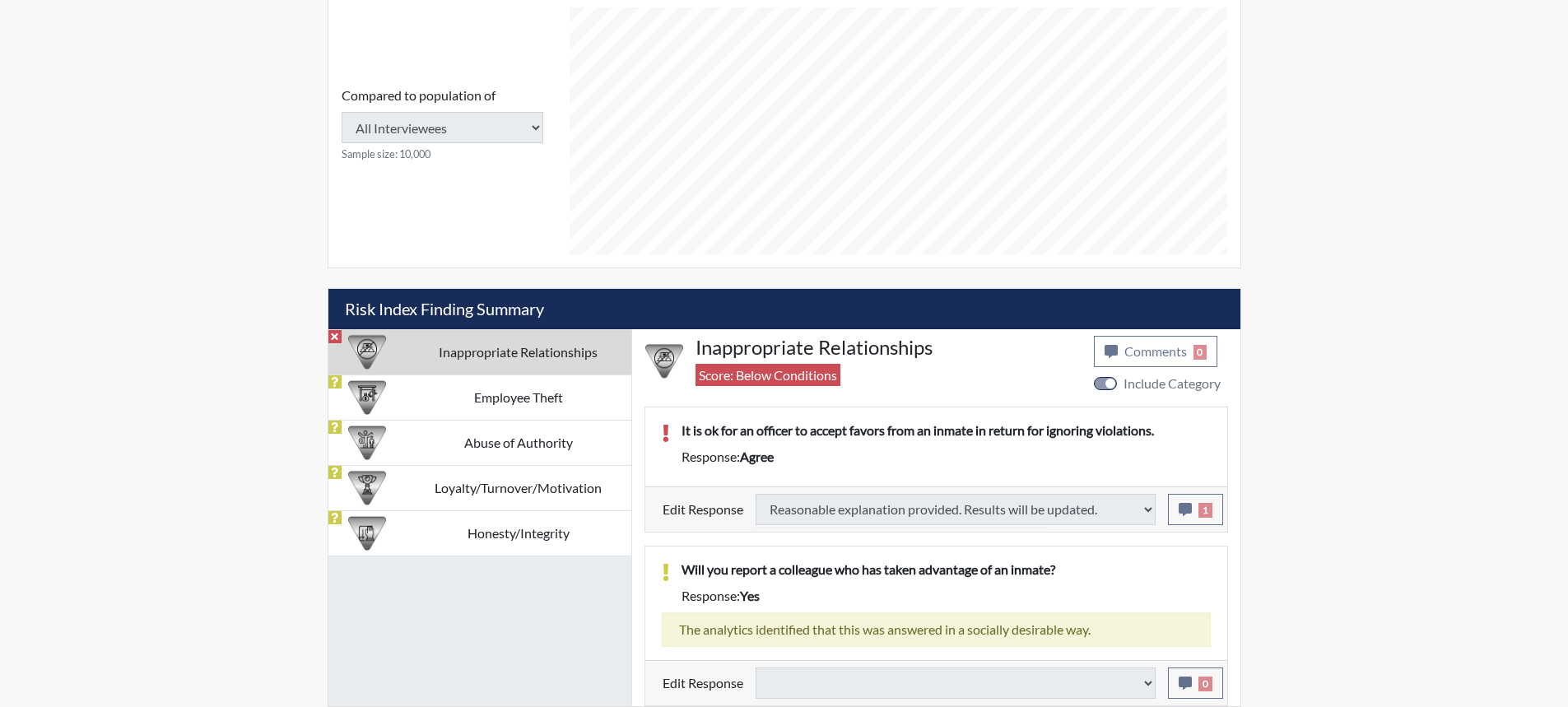
type input "Above Conditions"
select select
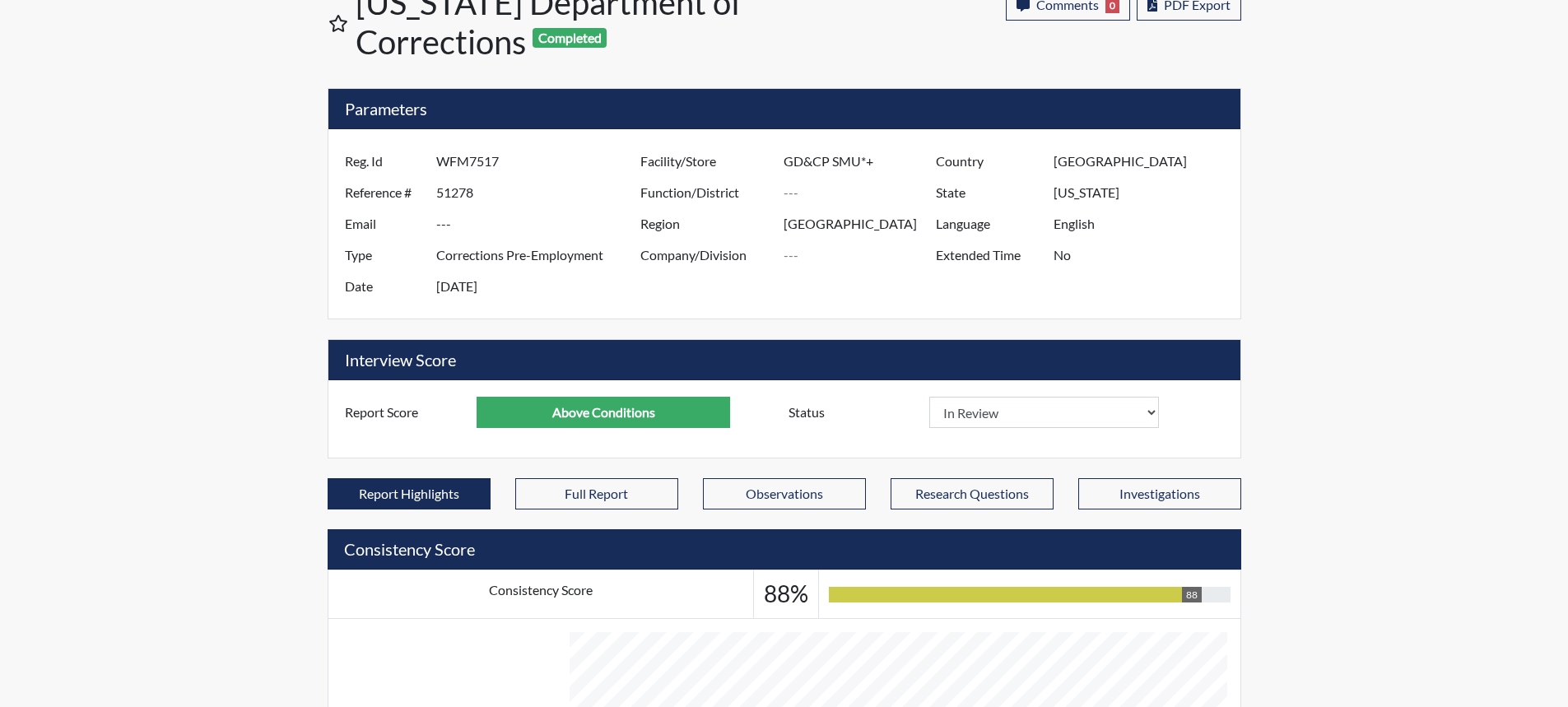
scroll to position [0, 0]
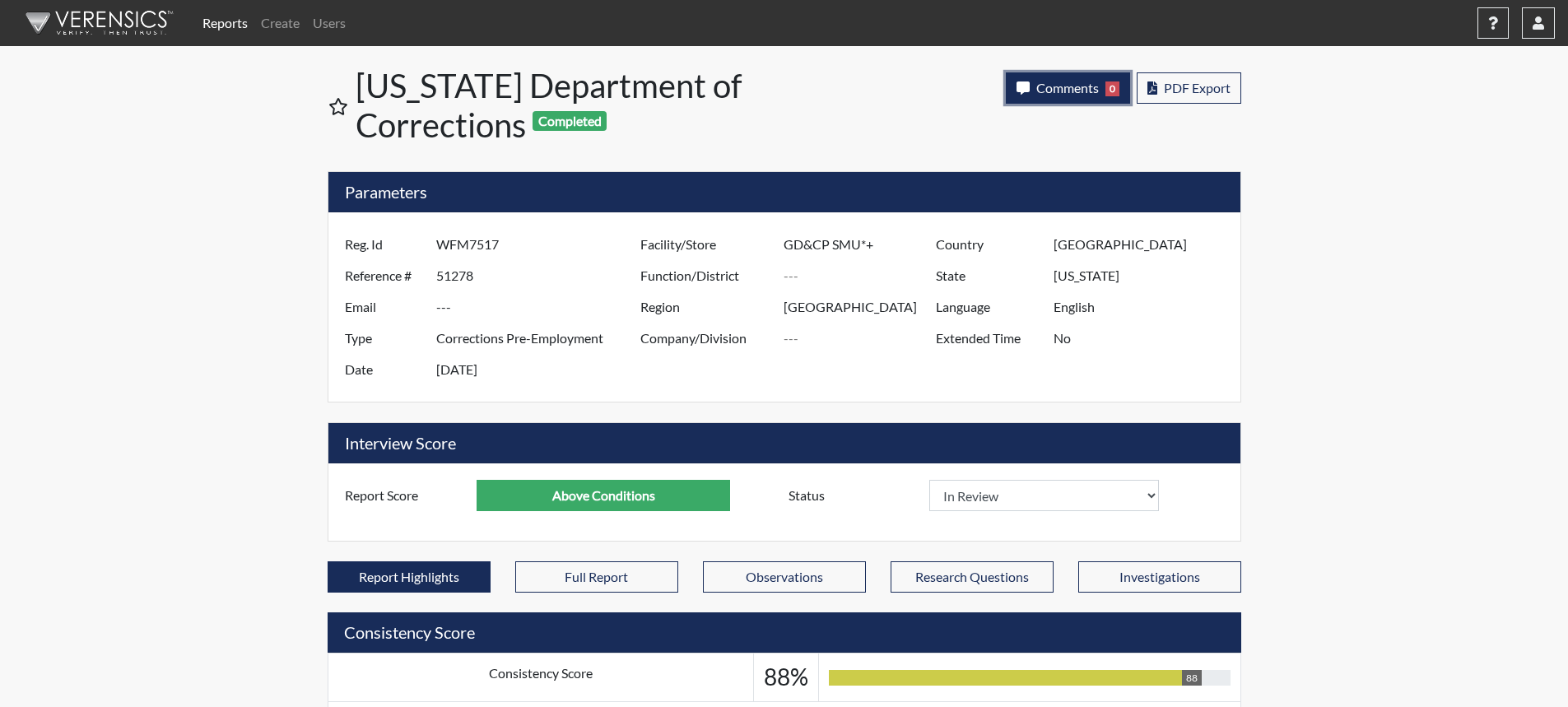
click at [1059, 90] on span "Comments" at bounding box center [1068, 88] width 63 height 15
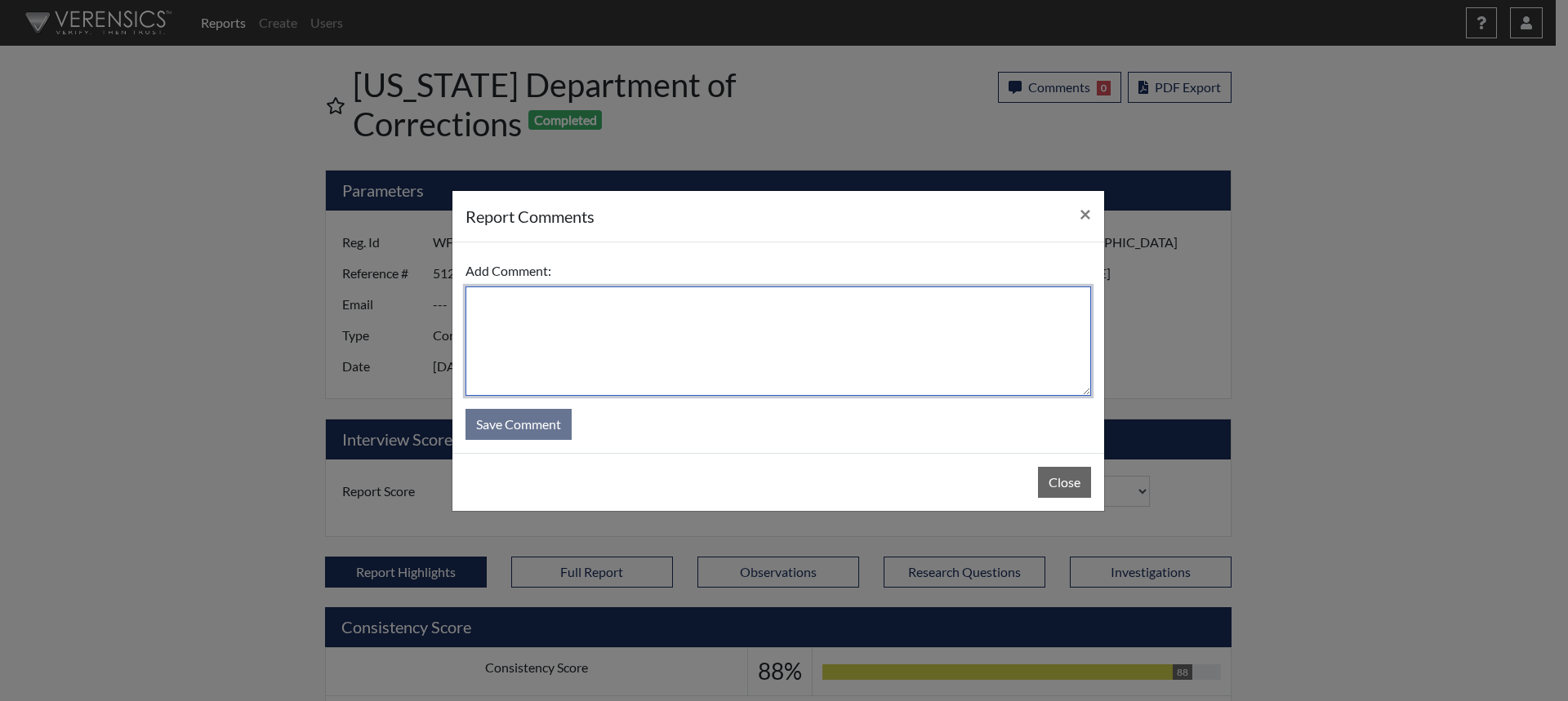
drag, startPoint x: 825, startPoint y: 336, endPoint x: 835, endPoint y: 320, distance: 18.9
click at [826, 335] on textarea at bounding box center [778, 342] width 626 height 109
type textarea "SL [DATE]"
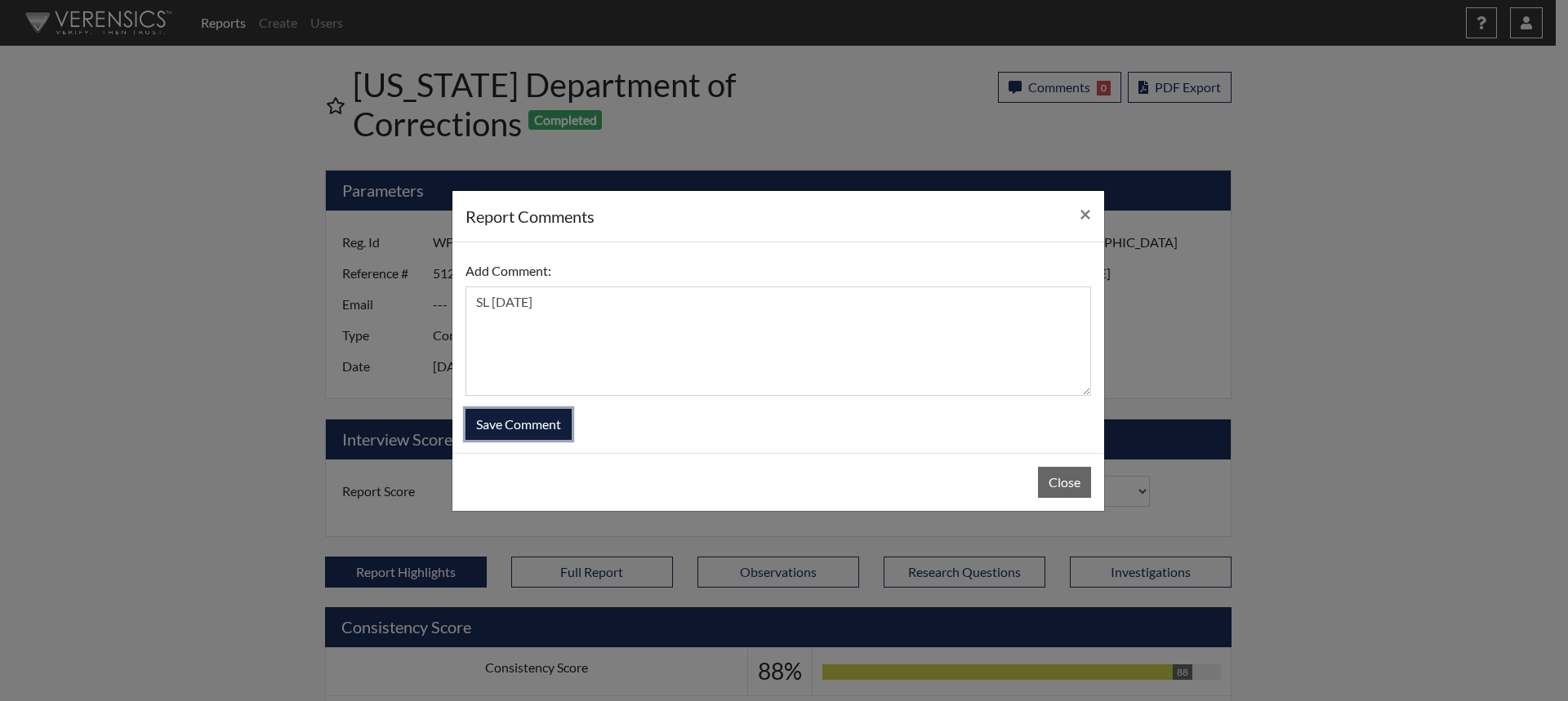
click at [528, 424] on button "Save Comment" at bounding box center [518, 424] width 106 height 31
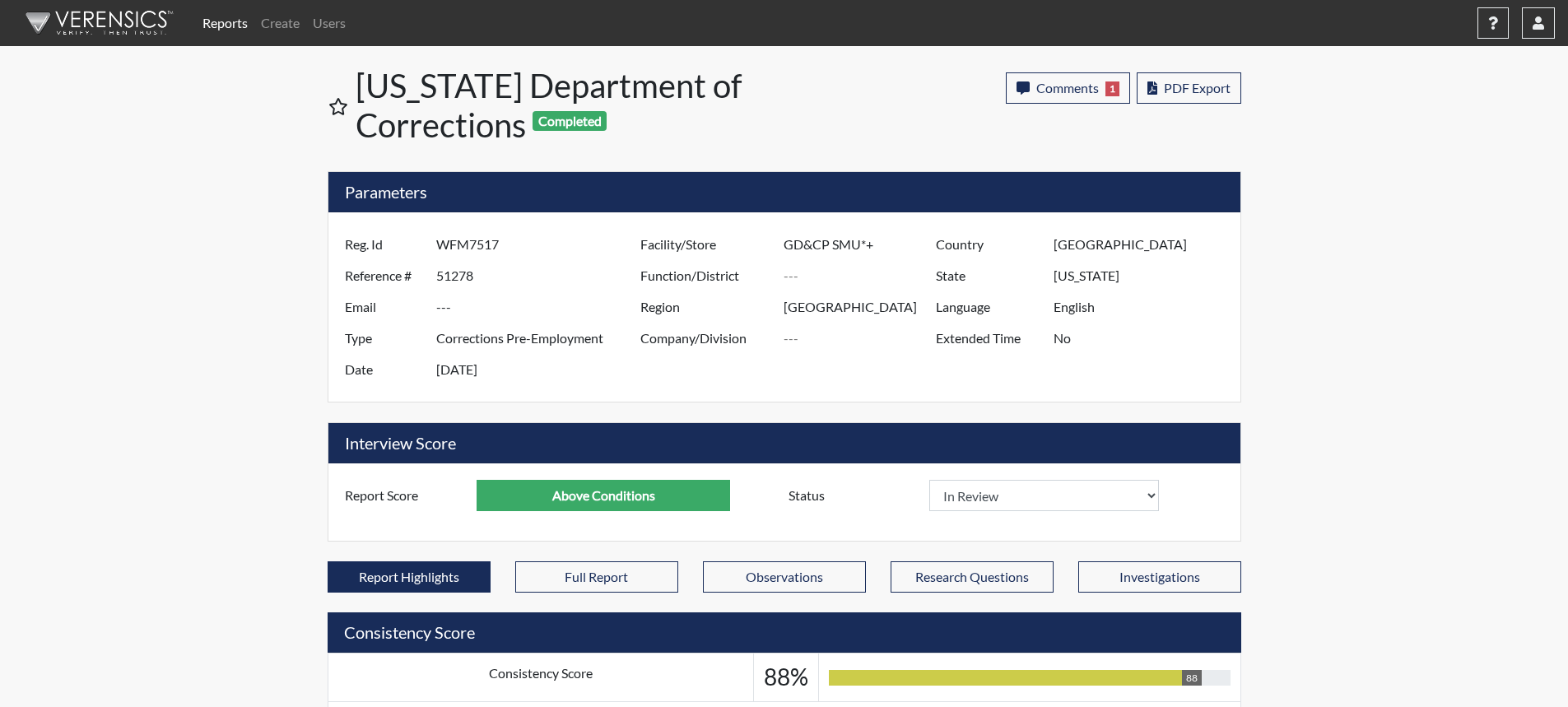
scroll to position [273, 684]
select select
